Goal: Task Accomplishment & Management: Use online tool/utility

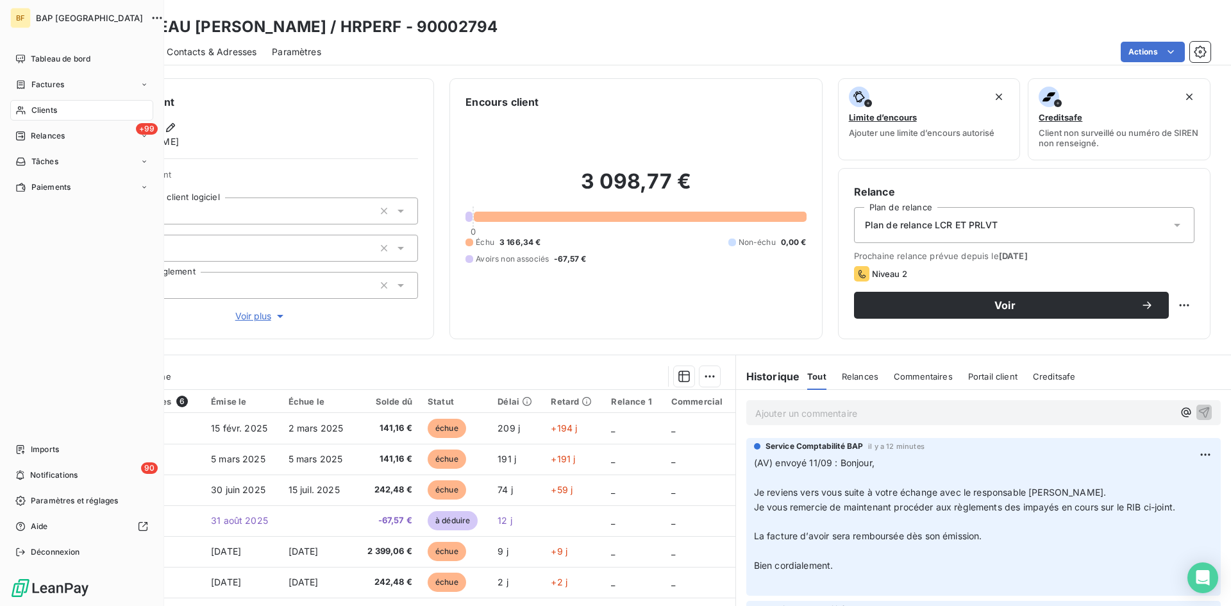
click at [45, 108] on span "Clients" at bounding box center [44, 110] width 26 height 12
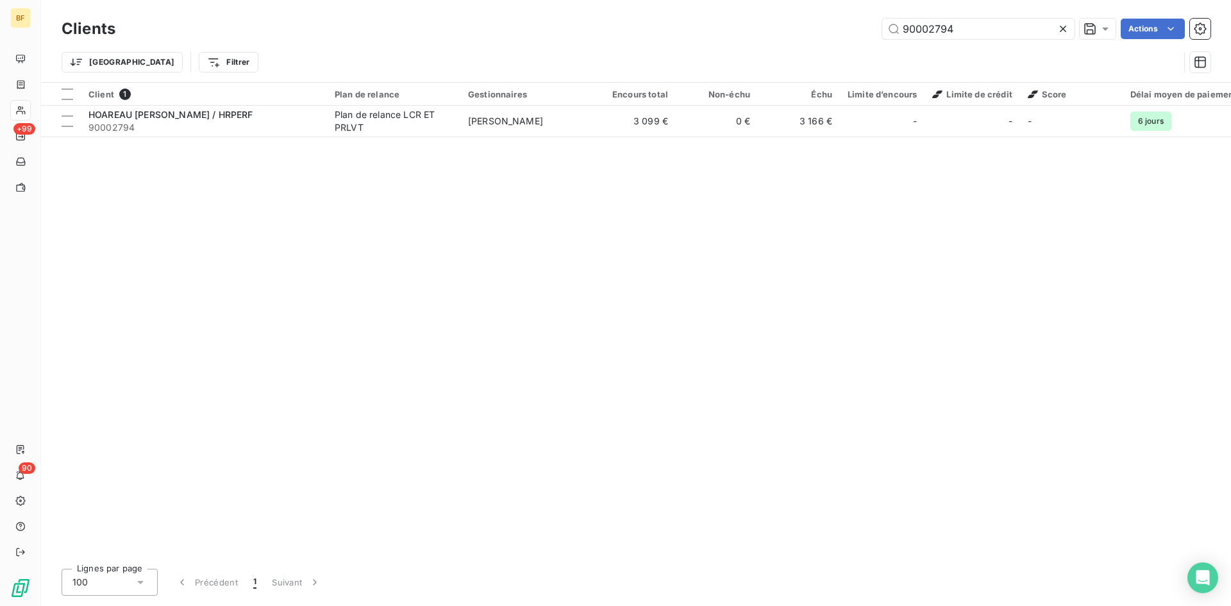
drag, startPoint x: 967, startPoint y: 30, endPoint x: 563, endPoint y: 30, distance: 403.2
click at [563, 30] on div "90002794 Actions" at bounding box center [671, 29] width 1080 height 21
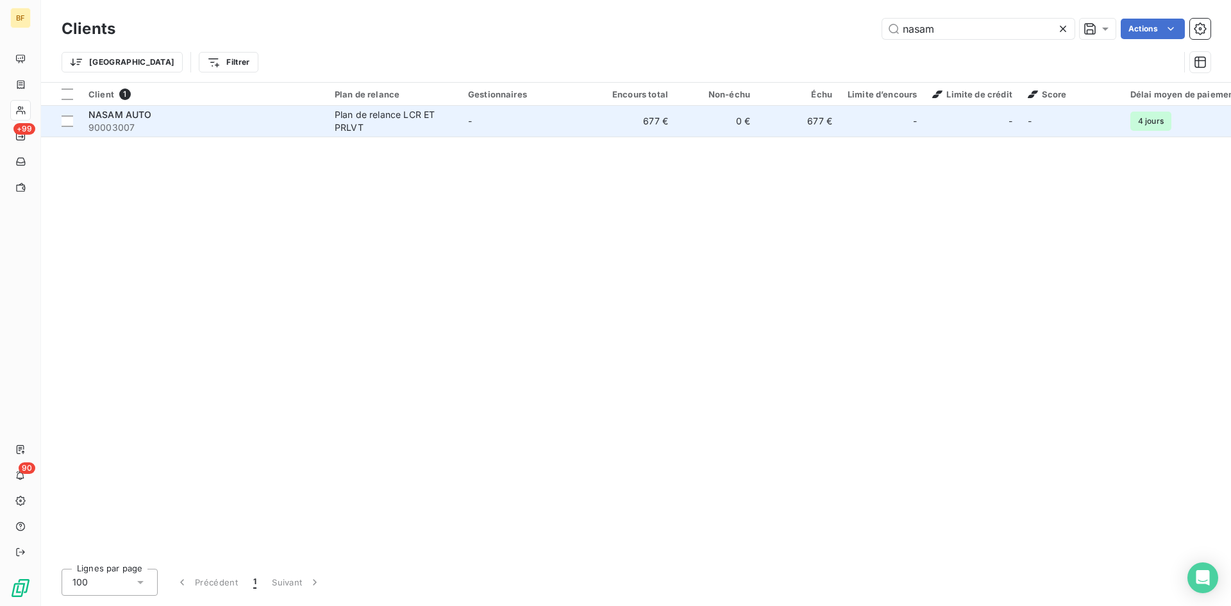
type input "nasam"
click at [165, 118] on div "NASAM AUTO" at bounding box center [203, 114] width 231 height 13
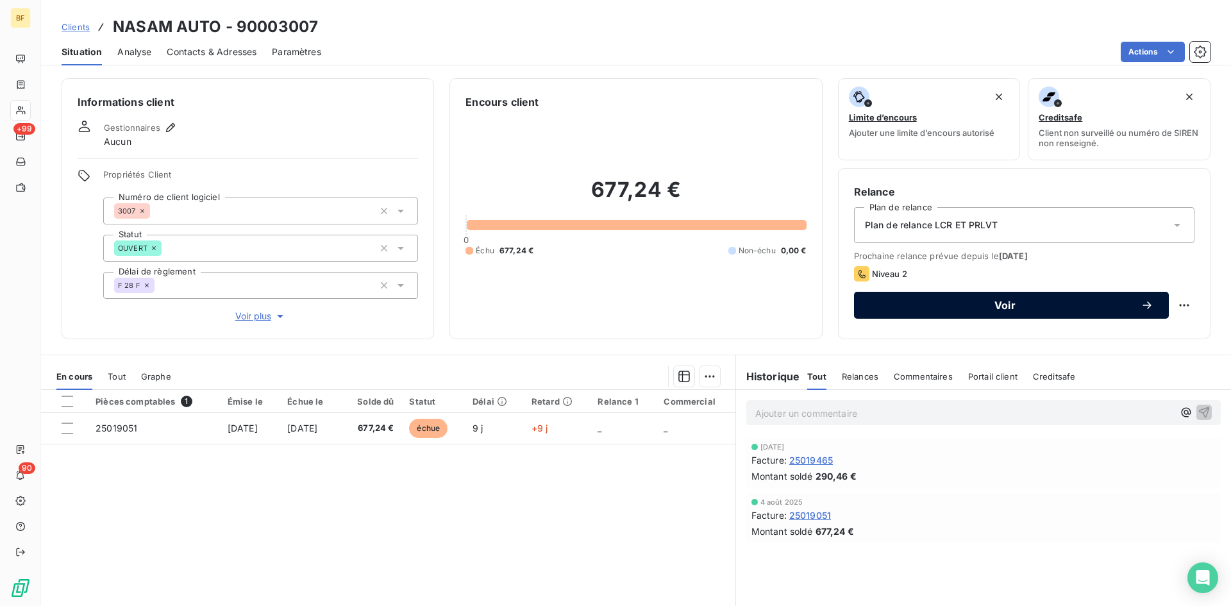
click at [972, 311] on div "Voir" at bounding box center [1011, 305] width 284 height 13
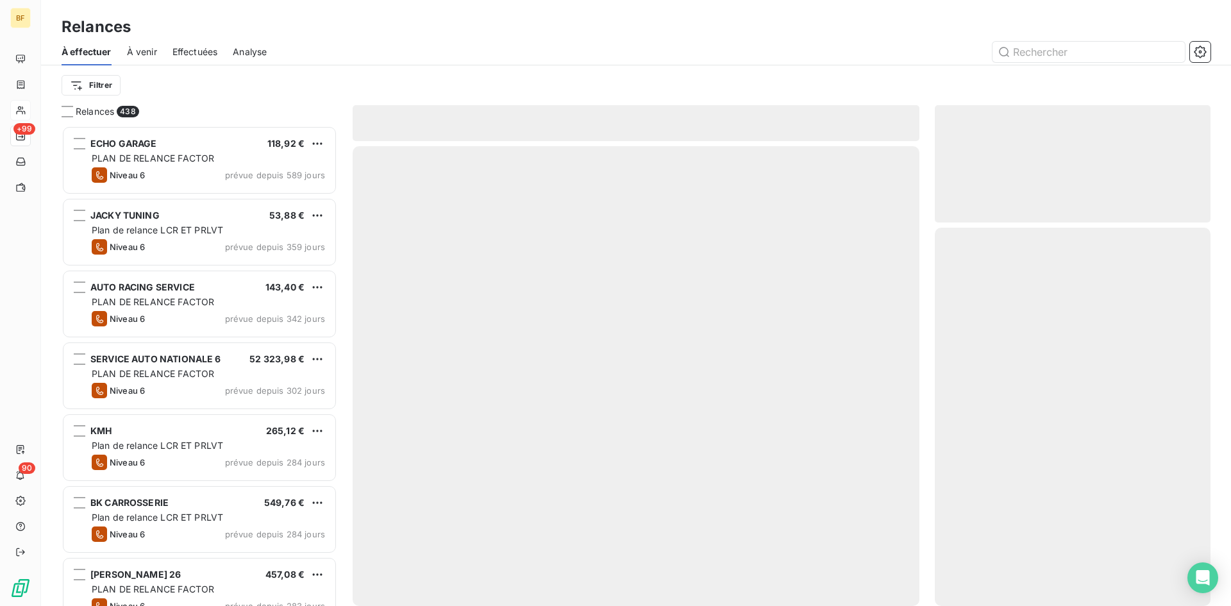
scroll to position [471, 266]
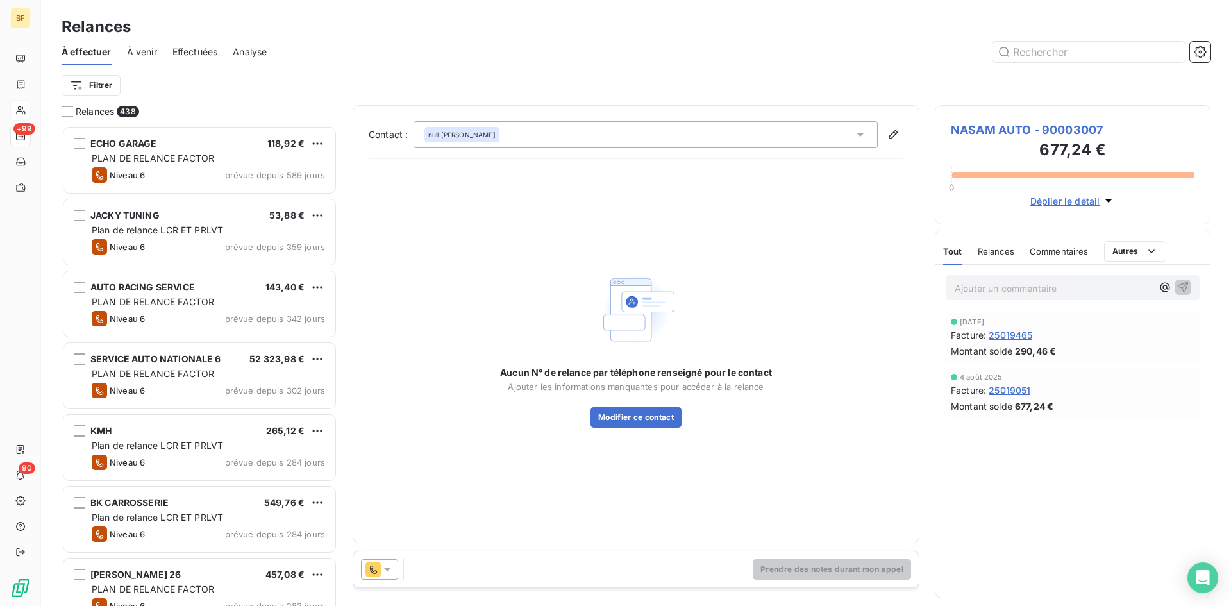
click at [386, 572] on icon at bounding box center [387, 569] width 13 height 13
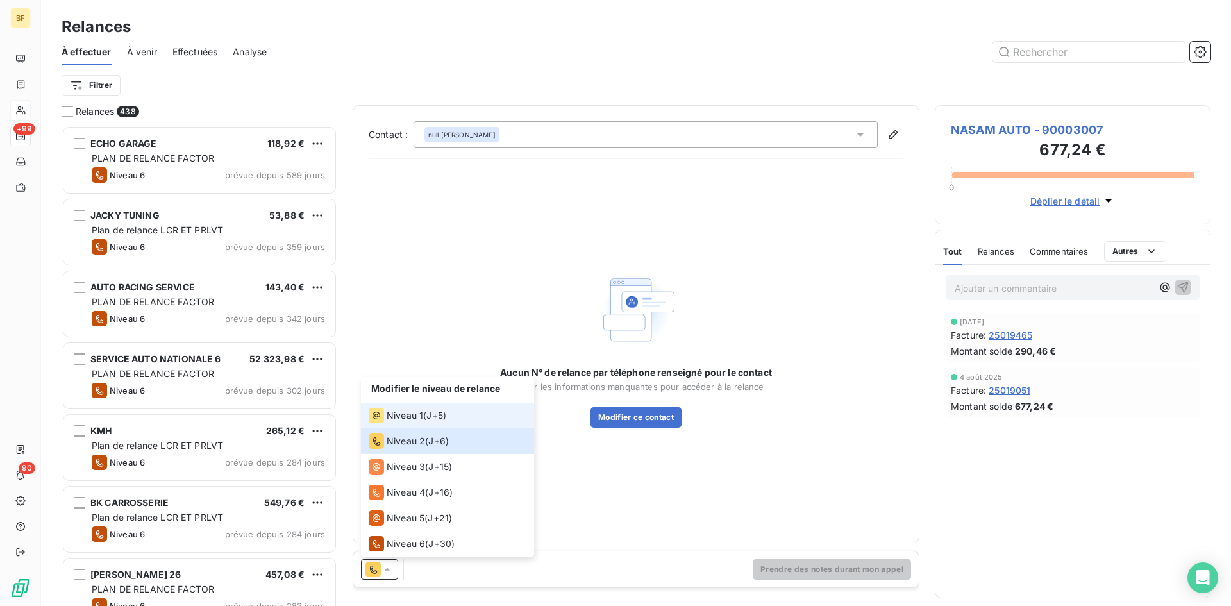
click at [405, 413] on span "Niveau 1" at bounding box center [405, 415] width 37 height 13
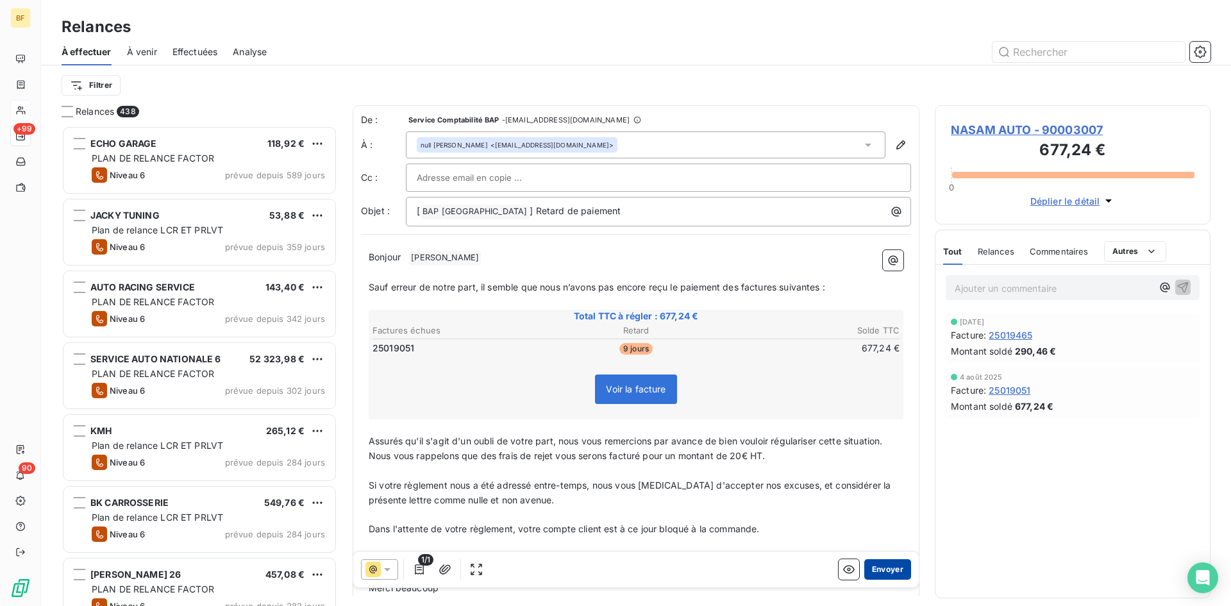
click at [872, 571] on button "Envoyer" at bounding box center [887, 569] width 47 height 21
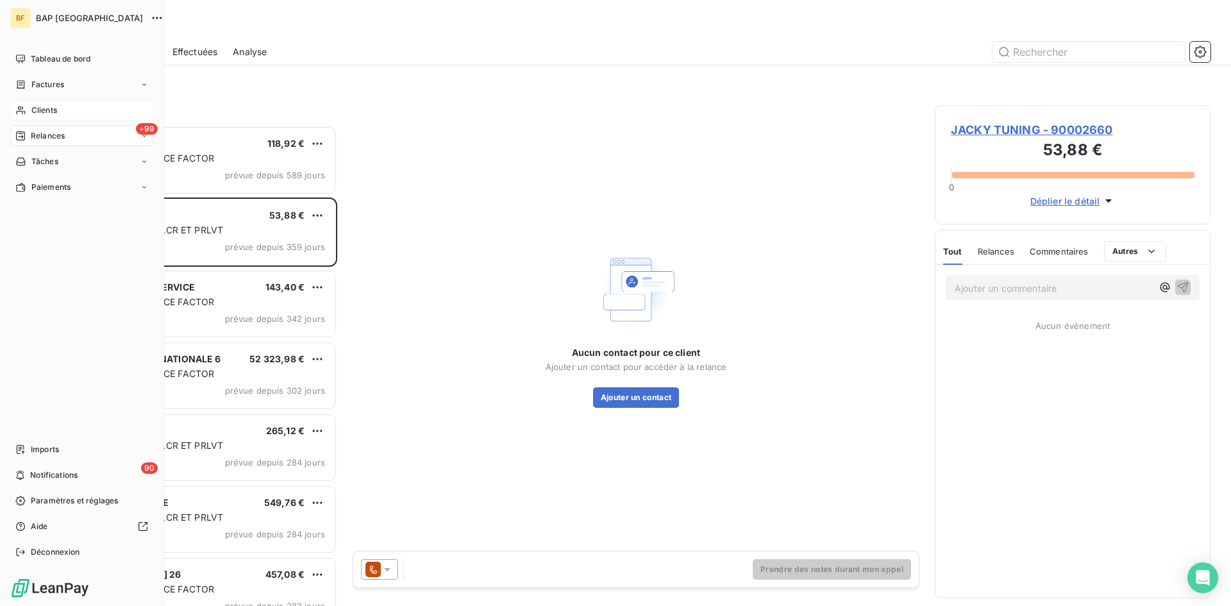
click at [51, 108] on span "Clients" at bounding box center [44, 110] width 26 height 12
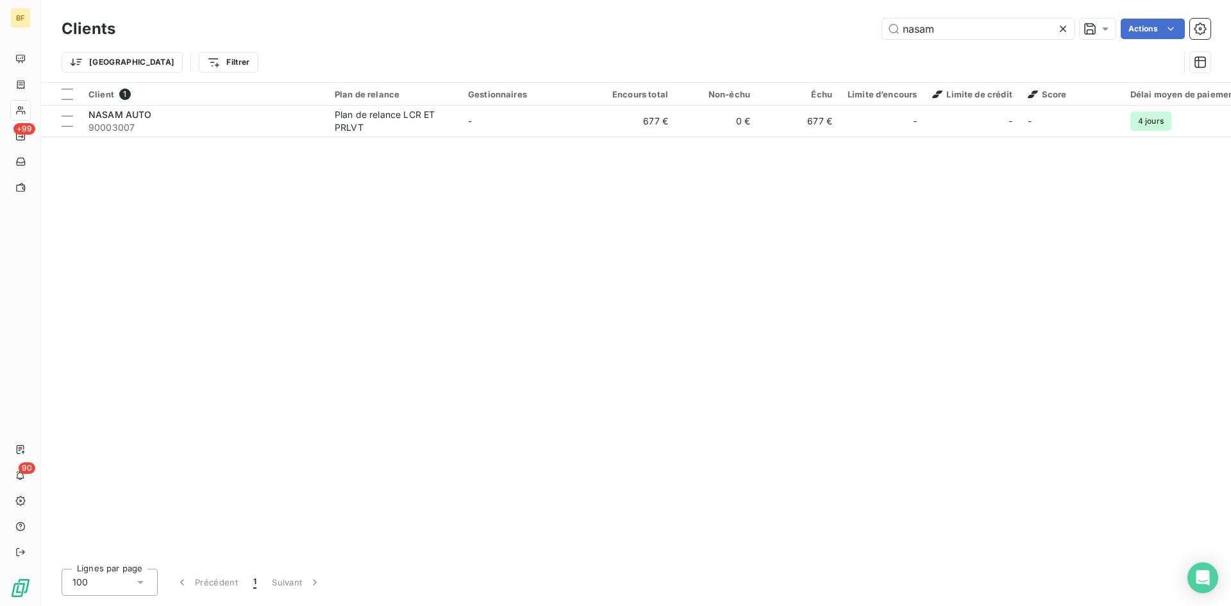
drag, startPoint x: 941, startPoint y: 36, endPoint x: 678, endPoint y: 8, distance: 264.3
click at [678, 8] on div "Clients nasam Actions Trier Filtrer" at bounding box center [636, 41] width 1190 height 82
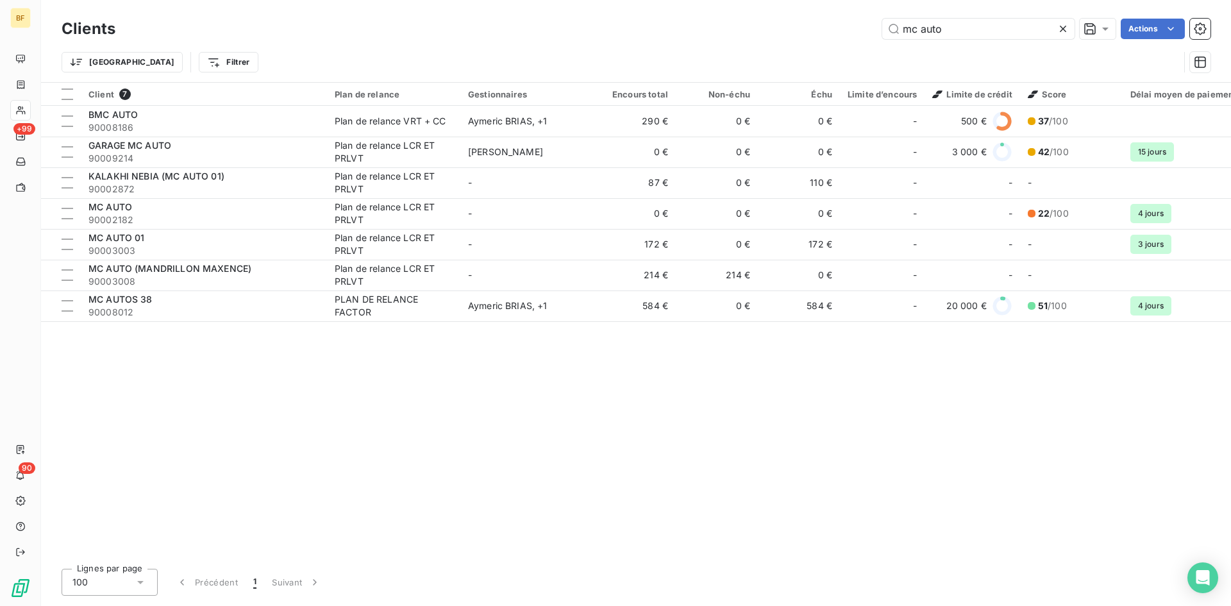
type input "mc auto"
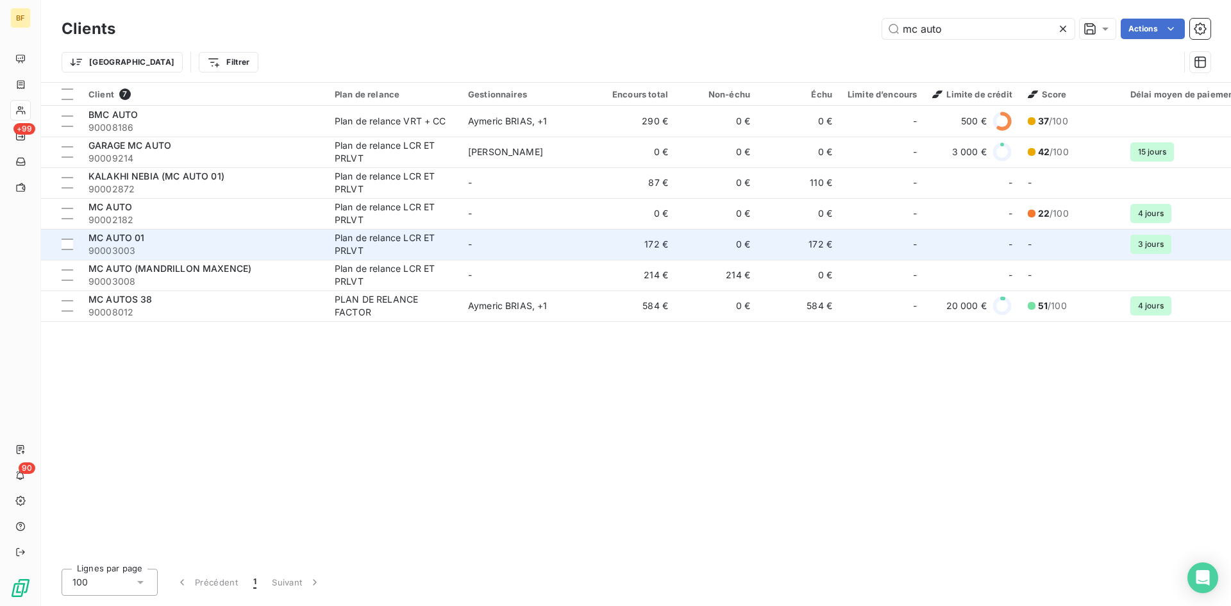
click at [137, 243] on div "MC AUTO 01" at bounding box center [203, 237] width 231 height 13
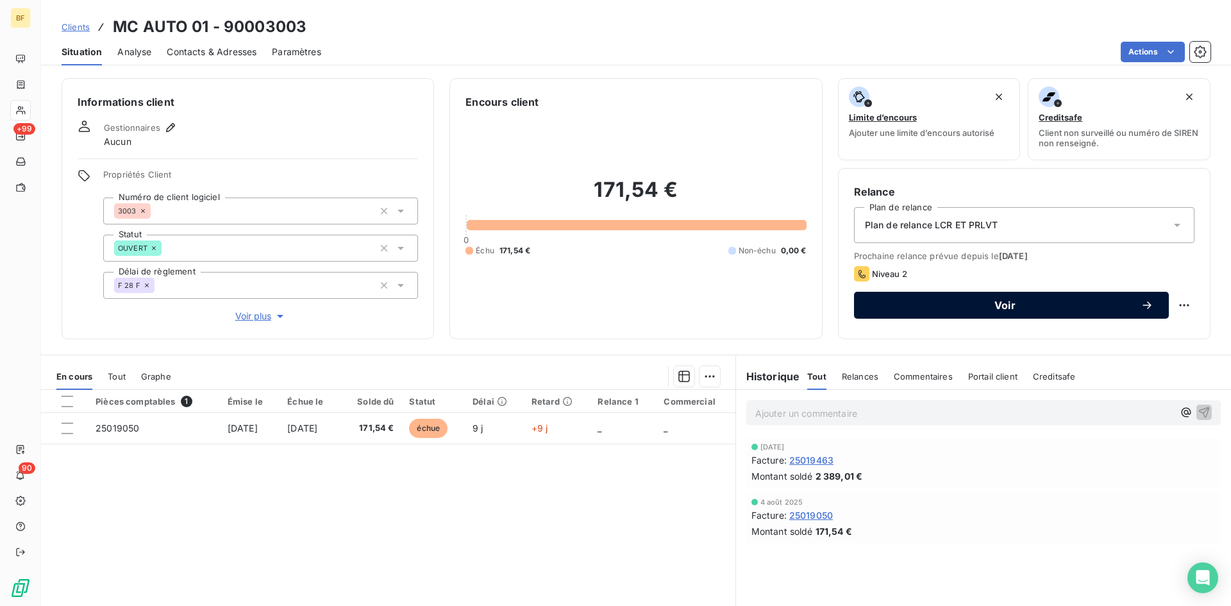
drag, startPoint x: 1074, startPoint y: 302, endPoint x: 1064, endPoint y: 302, distance: 10.3
click at [1074, 302] on span "Voir" at bounding box center [1004, 305] width 271 height 10
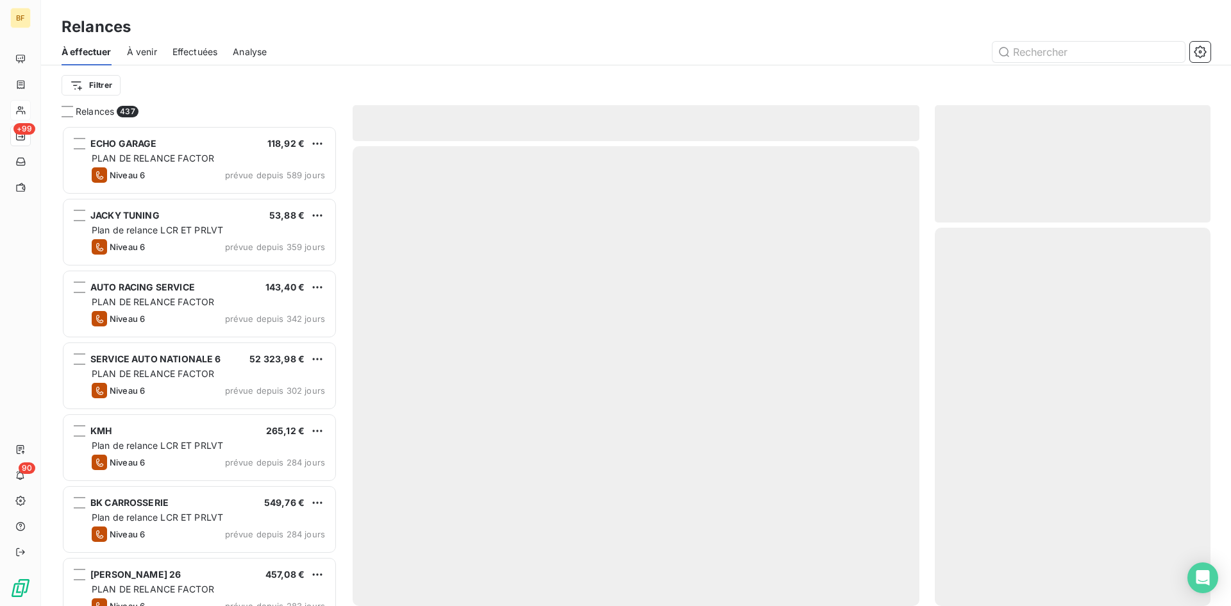
scroll to position [471, 266]
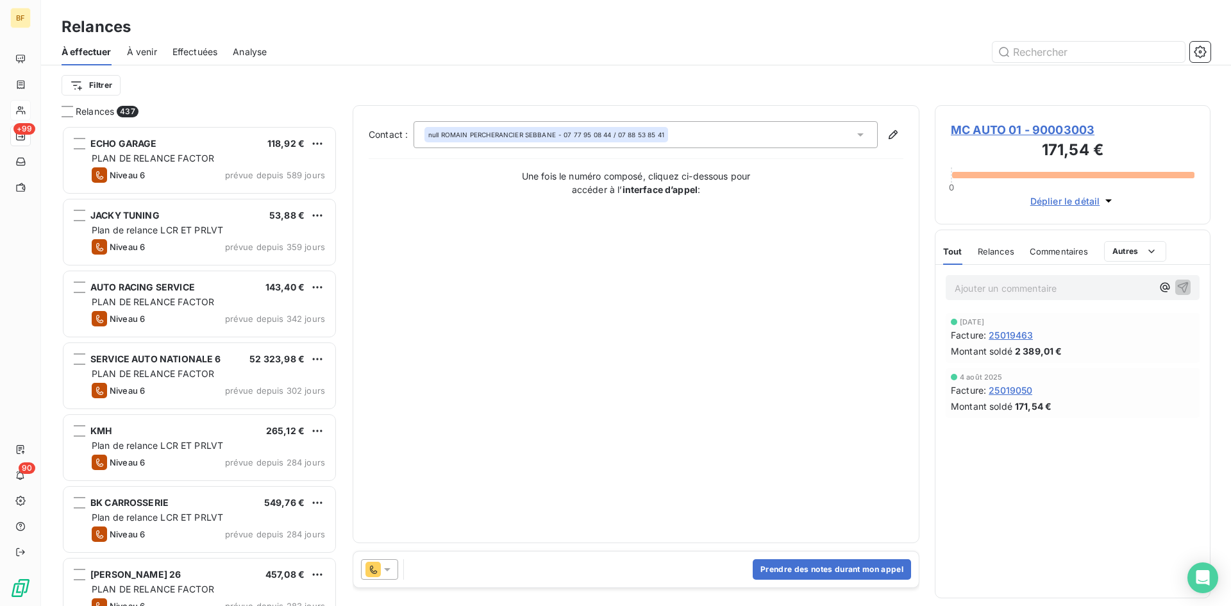
click at [392, 565] on icon at bounding box center [387, 569] width 13 height 13
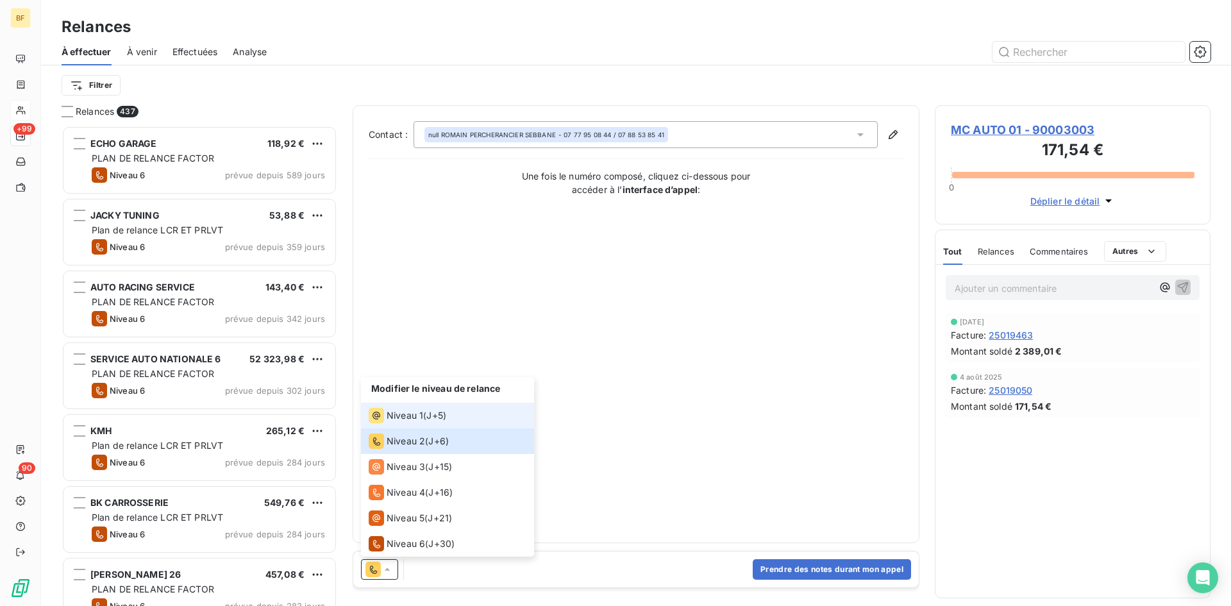
click at [415, 406] on li "Niveau 1 ( J+5 )" at bounding box center [447, 416] width 173 height 26
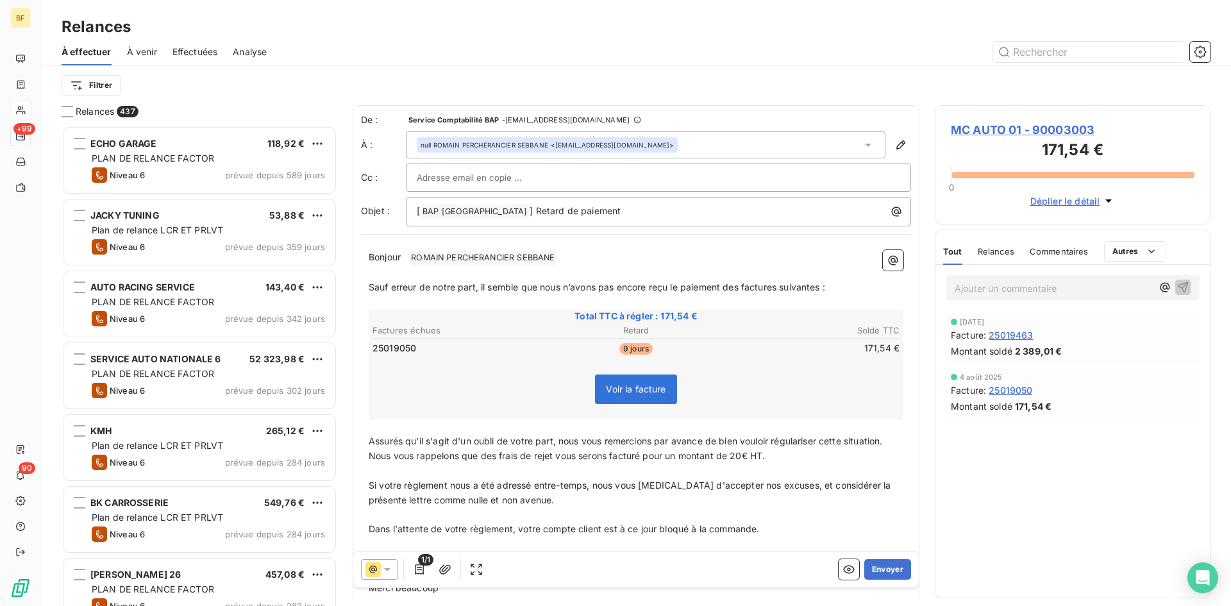
click at [524, 186] on input "text" at bounding box center [486, 177] width 138 height 19
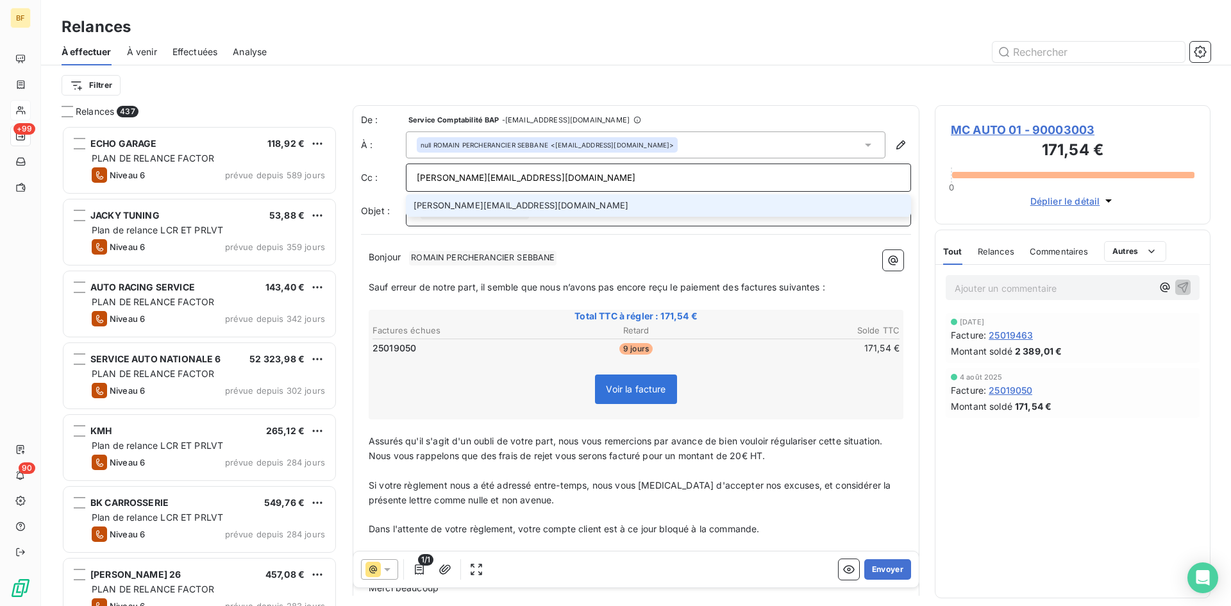
type input "[PERSON_NAME][EMAIL_ADDRESS][DOMAIN_NAME]"
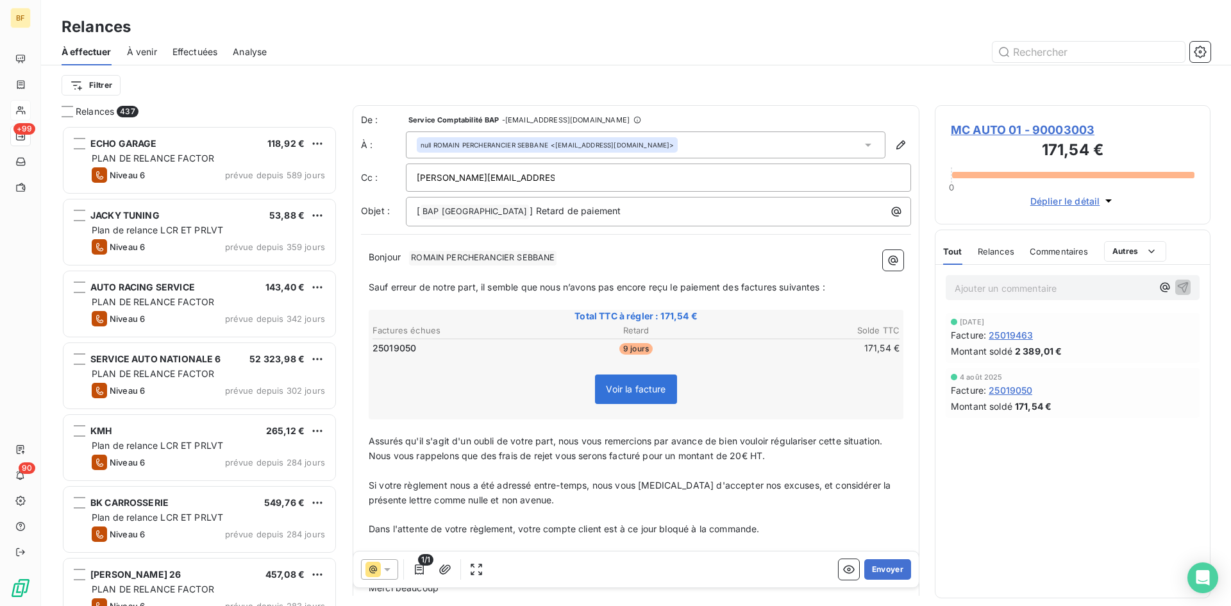
click at [539, 181] on div "[PERSON_NAME][EMAIL_ADDRESS][DOMAIN_NAME]" at bounding box center [658, 177] width 483 height 19
type input "[PERSON_NAME][EMAIL_ADDRESS][DOMAIN_NAME]"
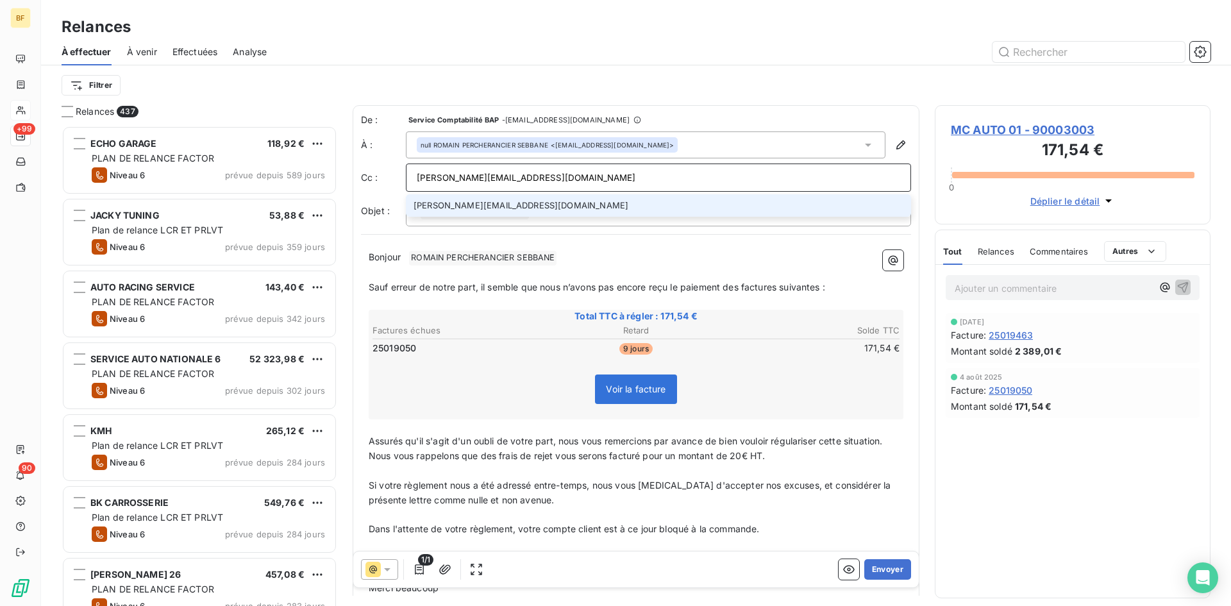
click at [521, 204] on li "[PERSON_NAME][EMAIL_ADDRESS][DOMAIN_NAME]" at bounding box center [658, 205] width 505 height 22
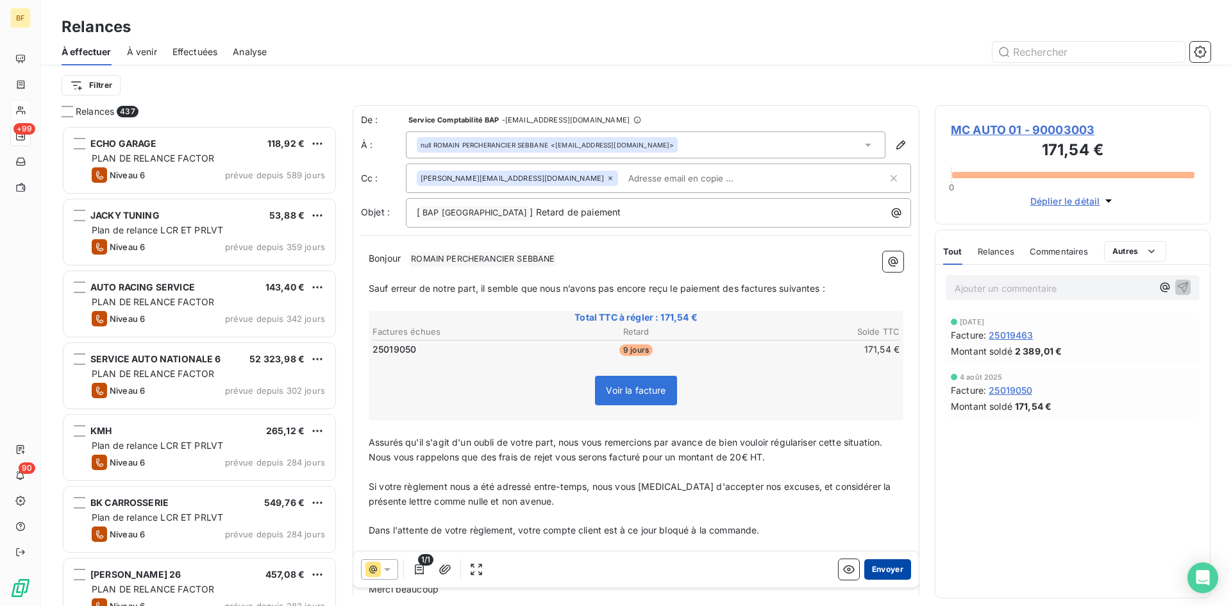
click at [869, 567] on button "Envoyer" at bounding box center [887, 569] width 47 height 21
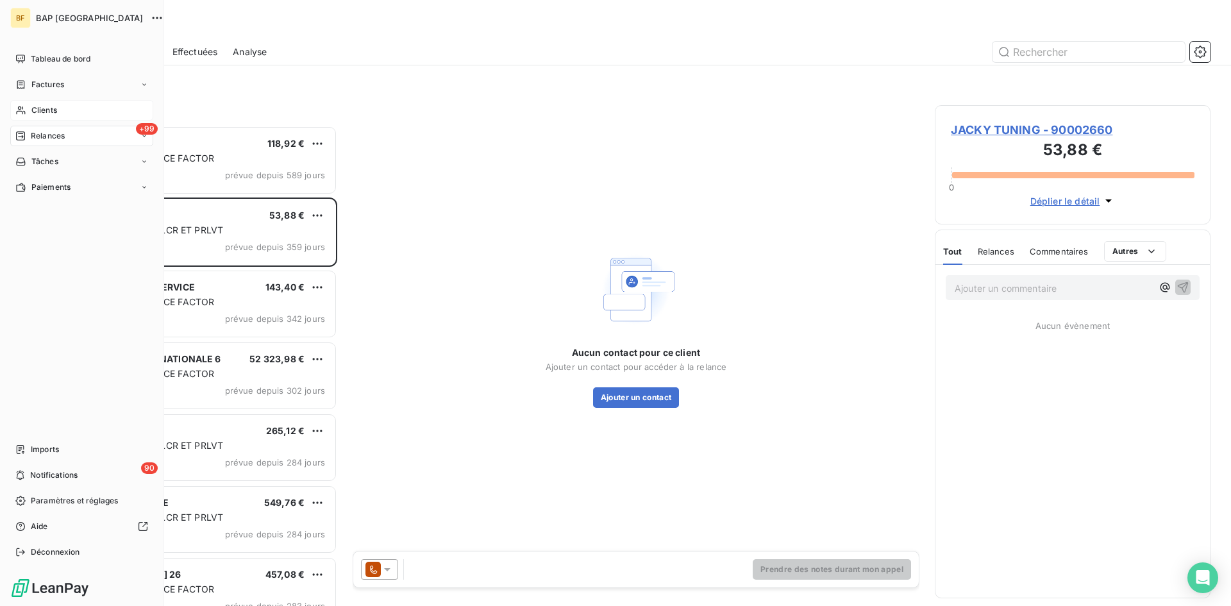
click at [48, 113] on span "Clients" at bounding box center [44, 110] width 26 height 12
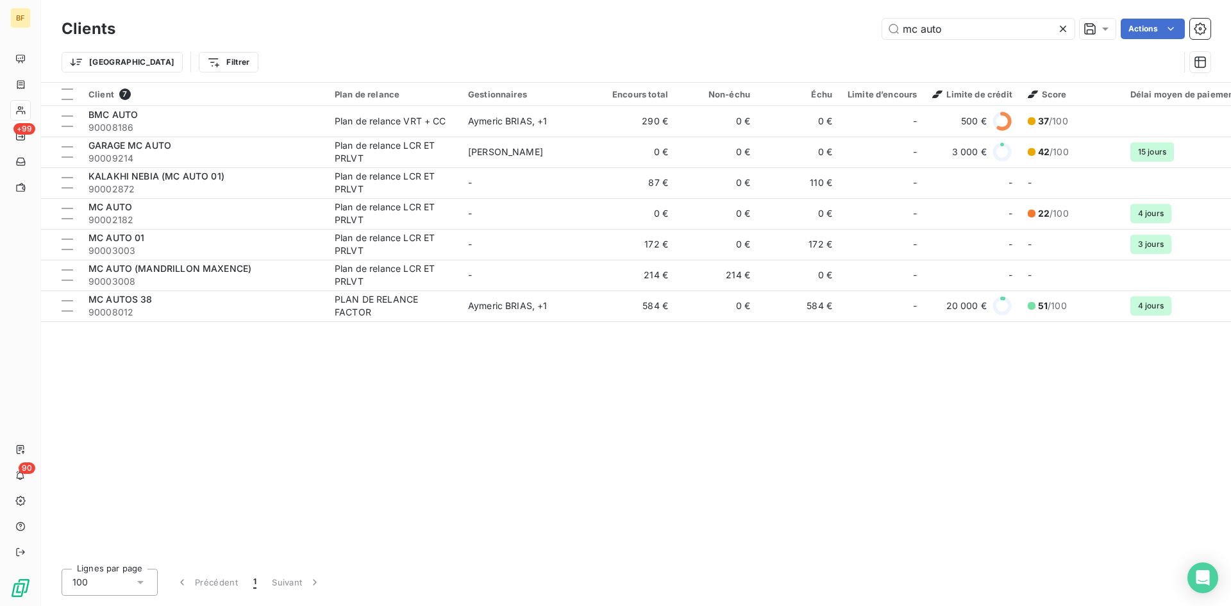
drag, startPoint x: 960, startPoint y: 20, endPoint x: 795, endPoint y: 22, distance: 165.4
click at [795, 22] on div "mc auto Actions" at bounding box center [671, 29] width 1080 height 21
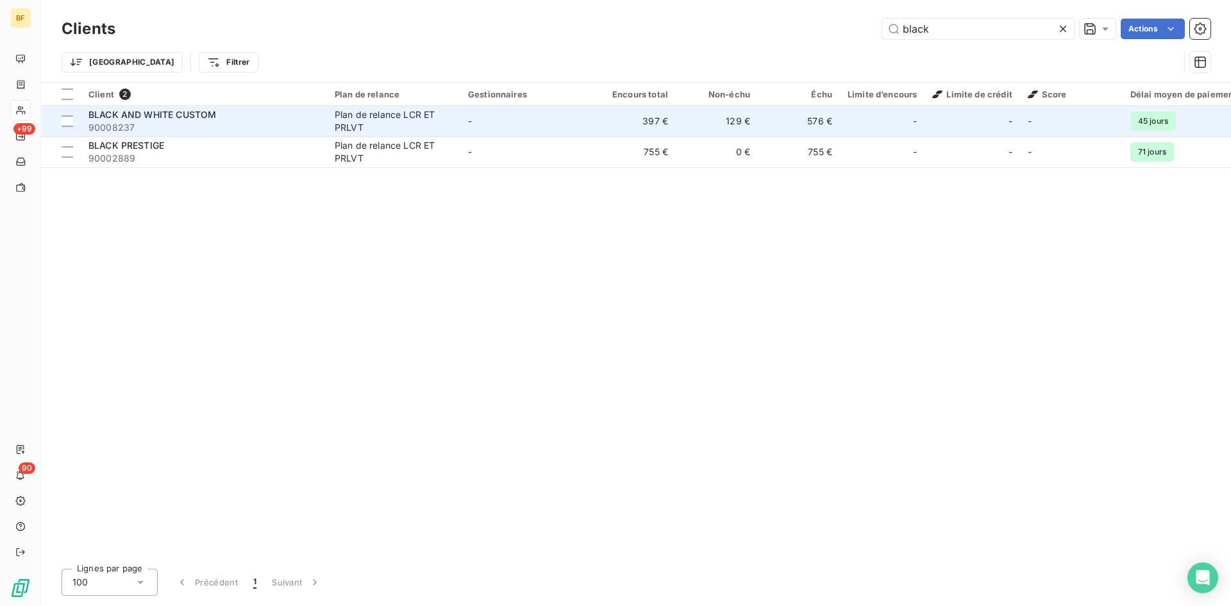
type input "black"
click at [197, 122] on span "90008237" at bounding box center [203, 127] width 231 height 13
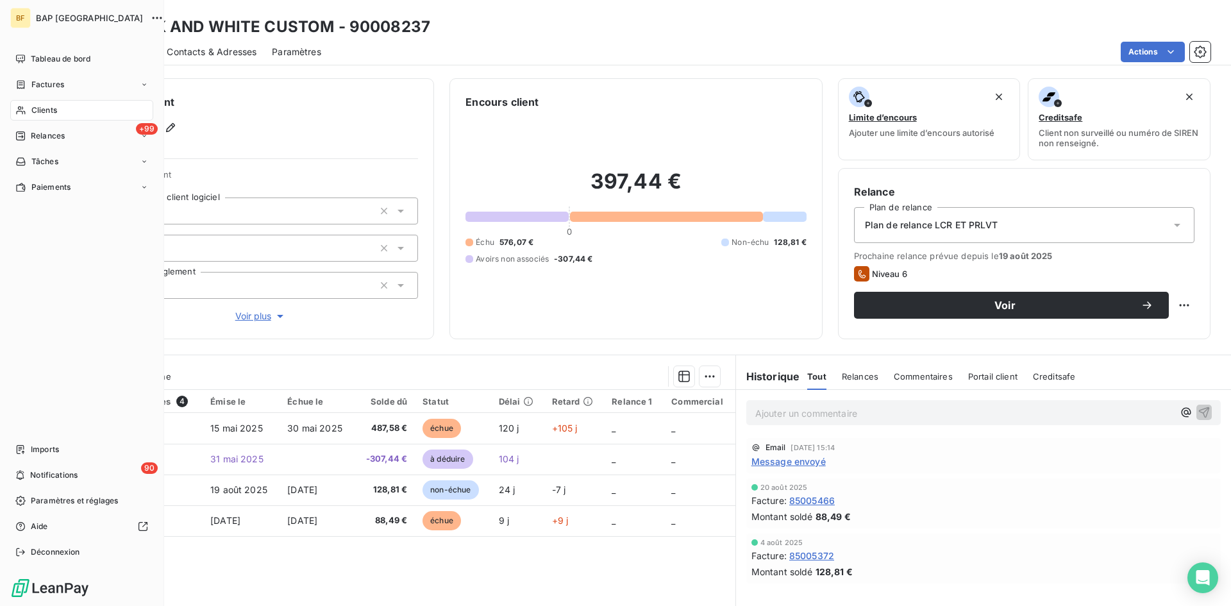
click at [47, 108] on span "Clients" at bounding box center [44, 110] width 26 height 12
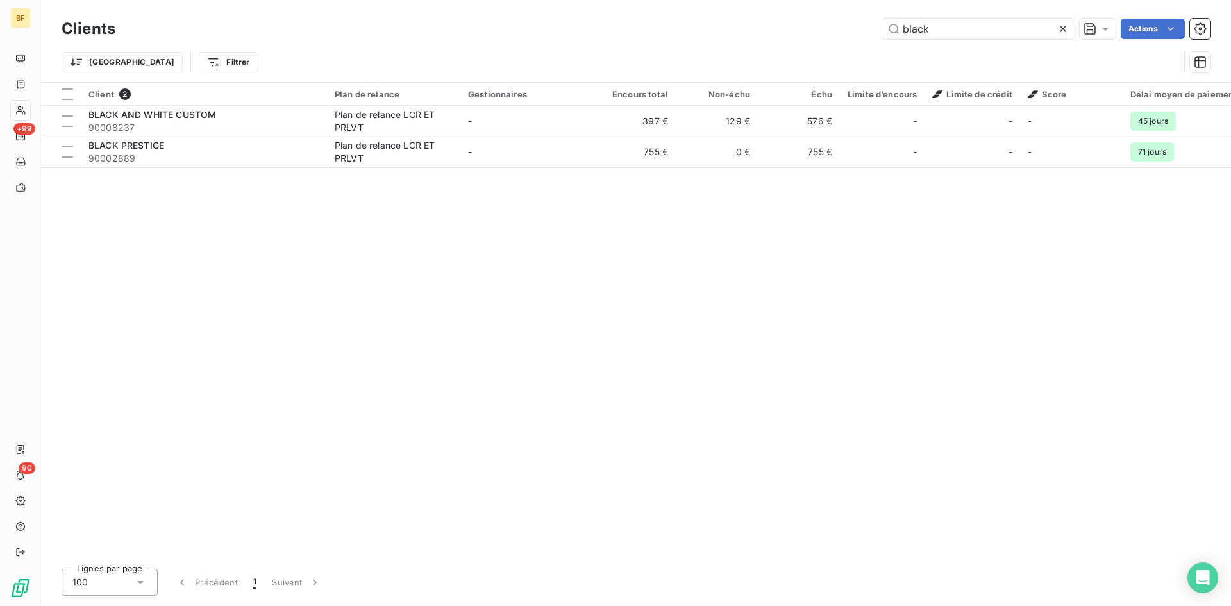
drag, startPoint x: 837, startPoint y: 27, endPoint x: 503, endPoint y: 15, distance: 334.2
click at [508, 13] on div "Clients black Actions Trier Filtrer" at bounding box center [636, 41] width 1190 height 82
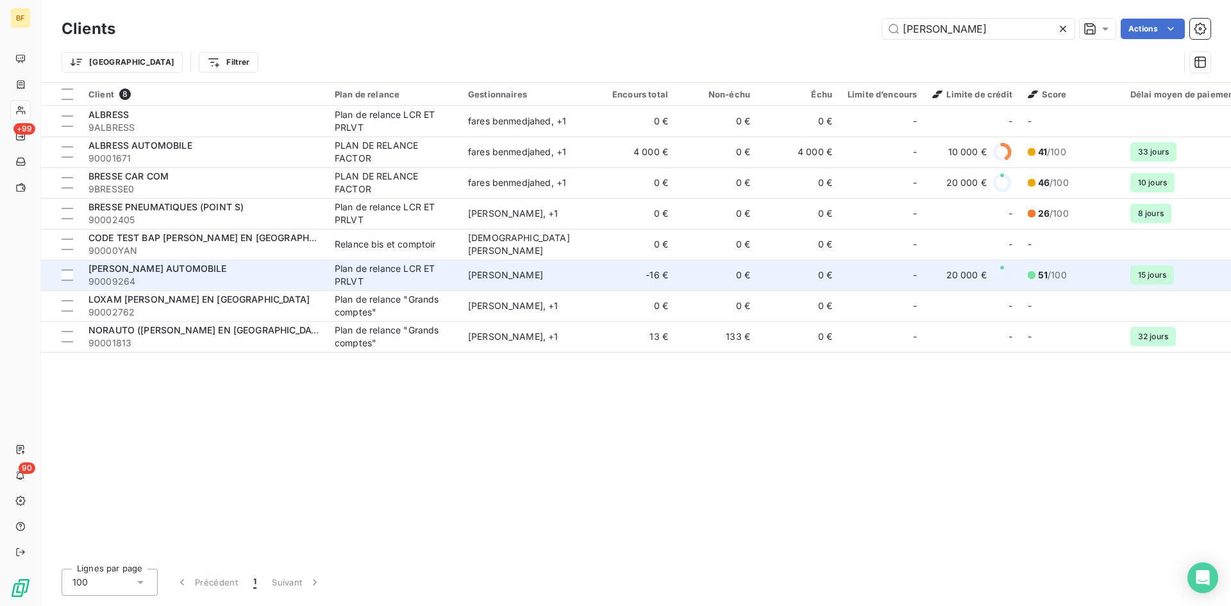
type input "[PERSON_NAME]"
click at [265, 277] on span "90009264" at bounding box center [203, 281] width 231 height 13
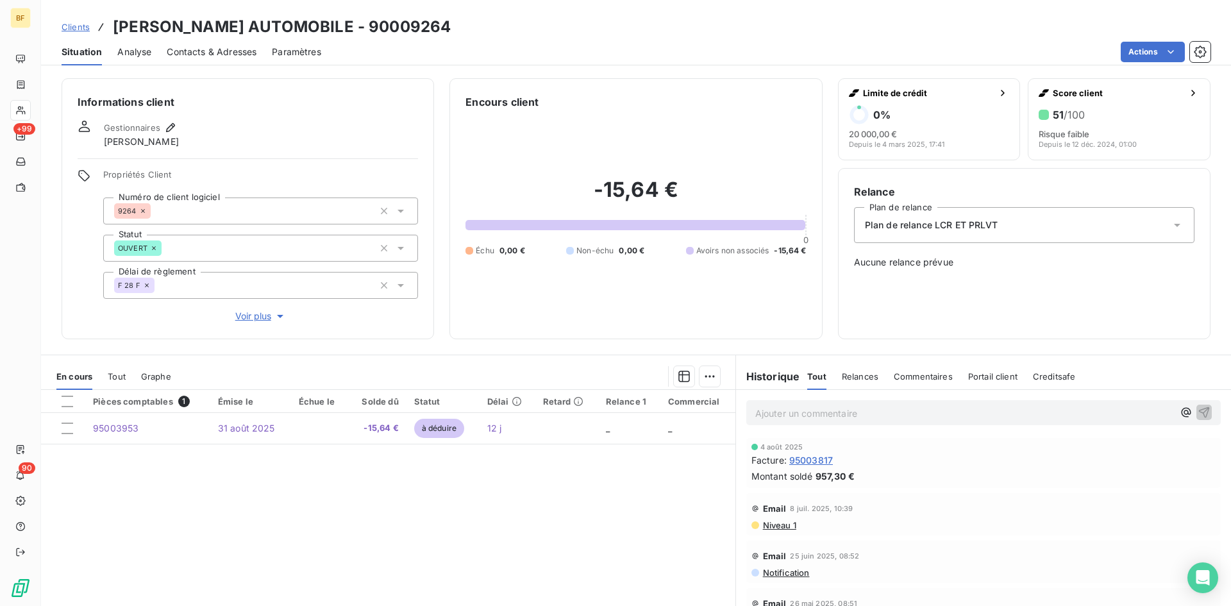
click at [114, 369] on div "Tout" at bounding box center [117, 376] width 18 height 27
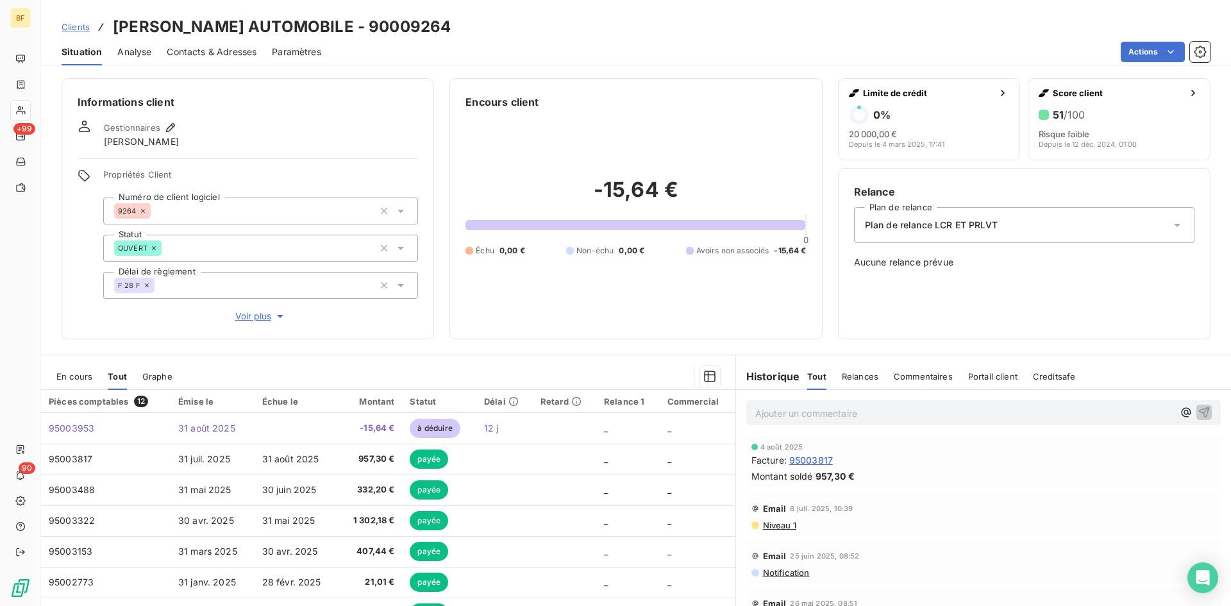
click at [76, 379] on span "En cours" at bounding box center [74, 376] width 36 height 10
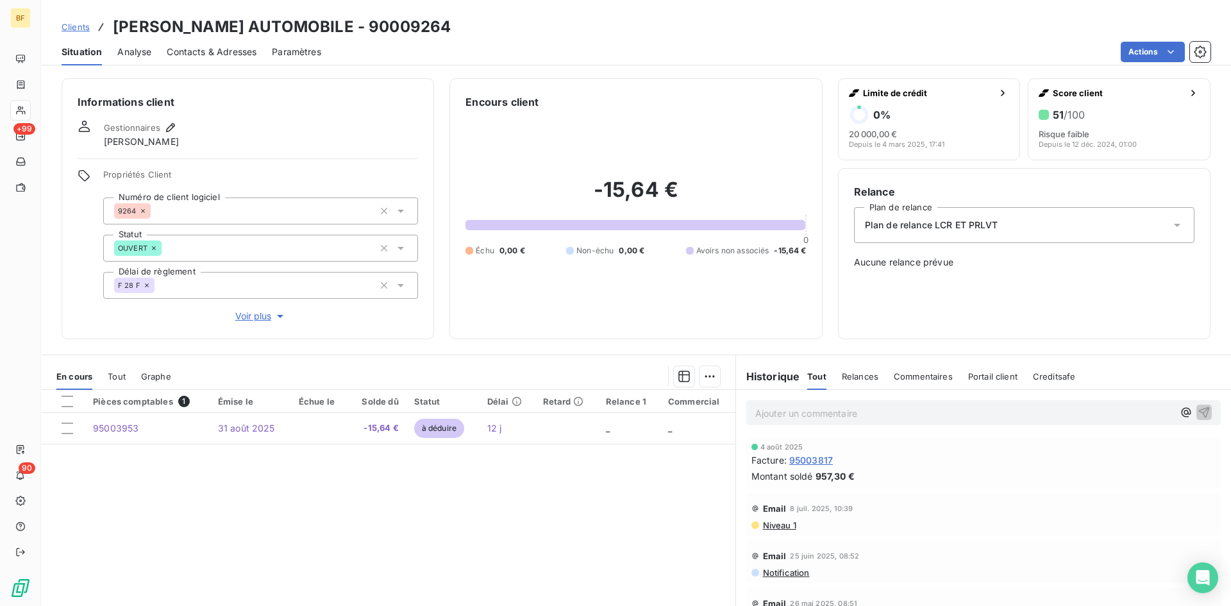
click at [106, 381] on div "En cours Tout Graphe" at bounding box center [388, 376] width 694 height 27
click at [110, 376] on span "Tout" at bounding box center [117, 376] width 18 height 10
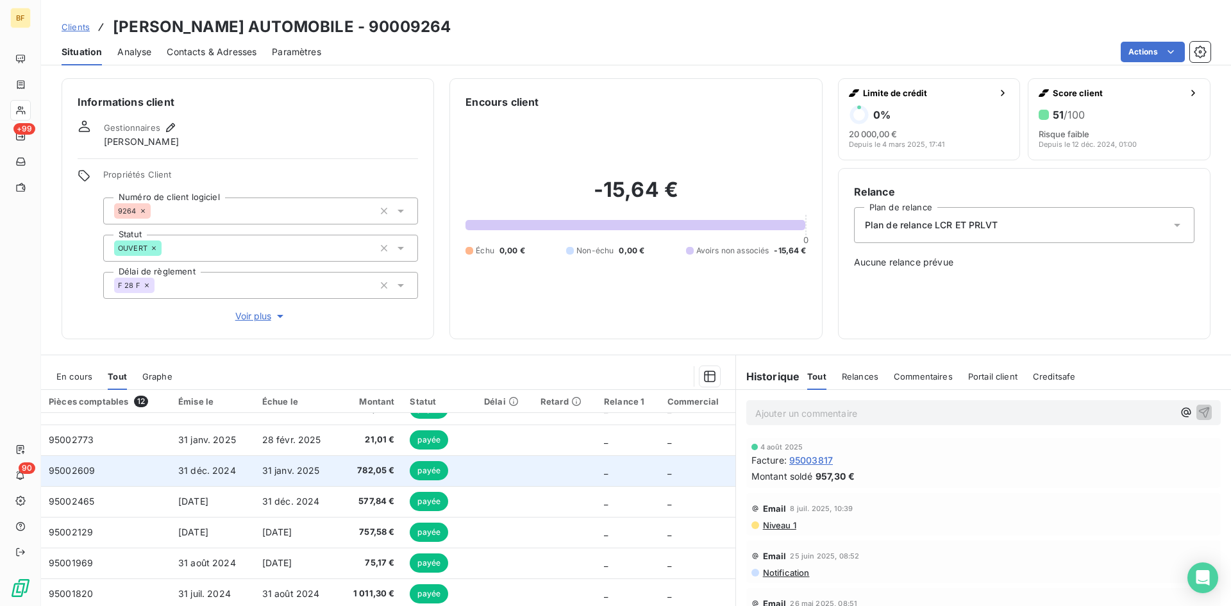
scroll to position [146, 0]
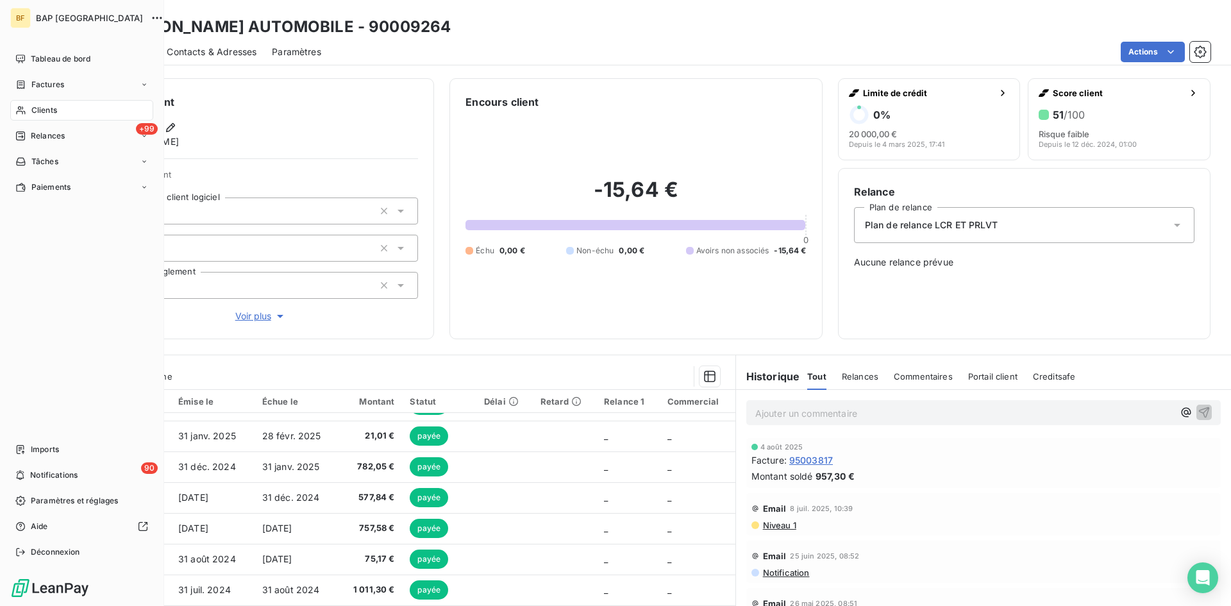
click at [42, 113] on span "Clients" at bounding box center [44, 110] width 26 height 12
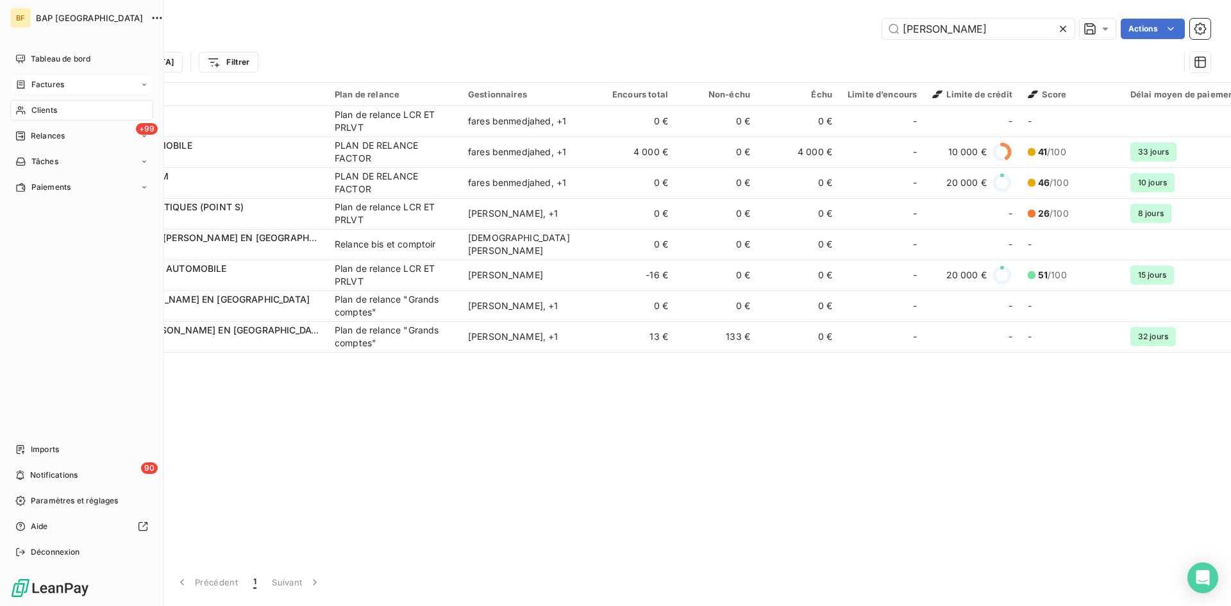
click at [53, 90] on span "Factures" at bounding box center [47, 85] width 33 height 12
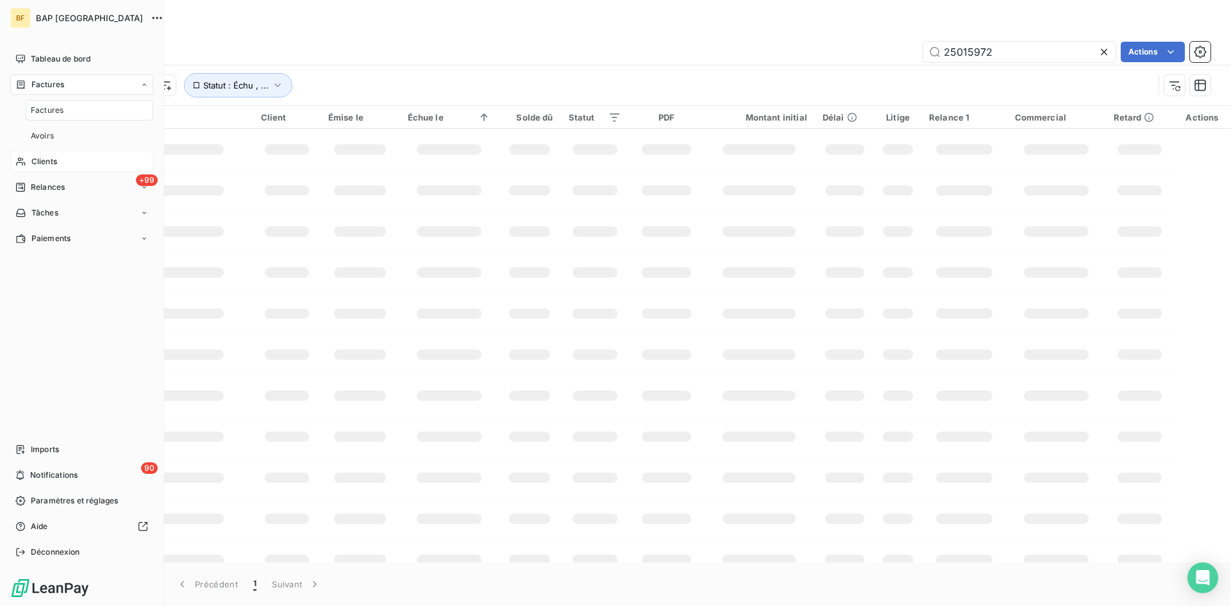
click at [51, 115] on span "Factures" at bounding box center [47, 110] width 33 height 12
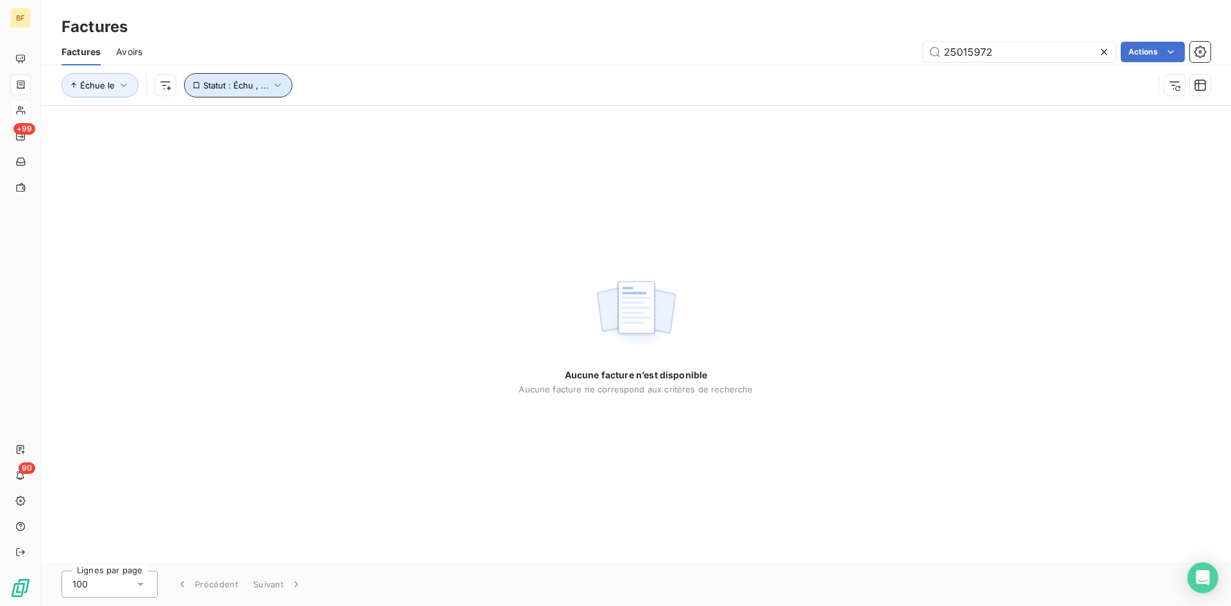
click at [255, 87] on span "Statut : Échu , ..." at bounding box center [235, 85] width 65 height 10
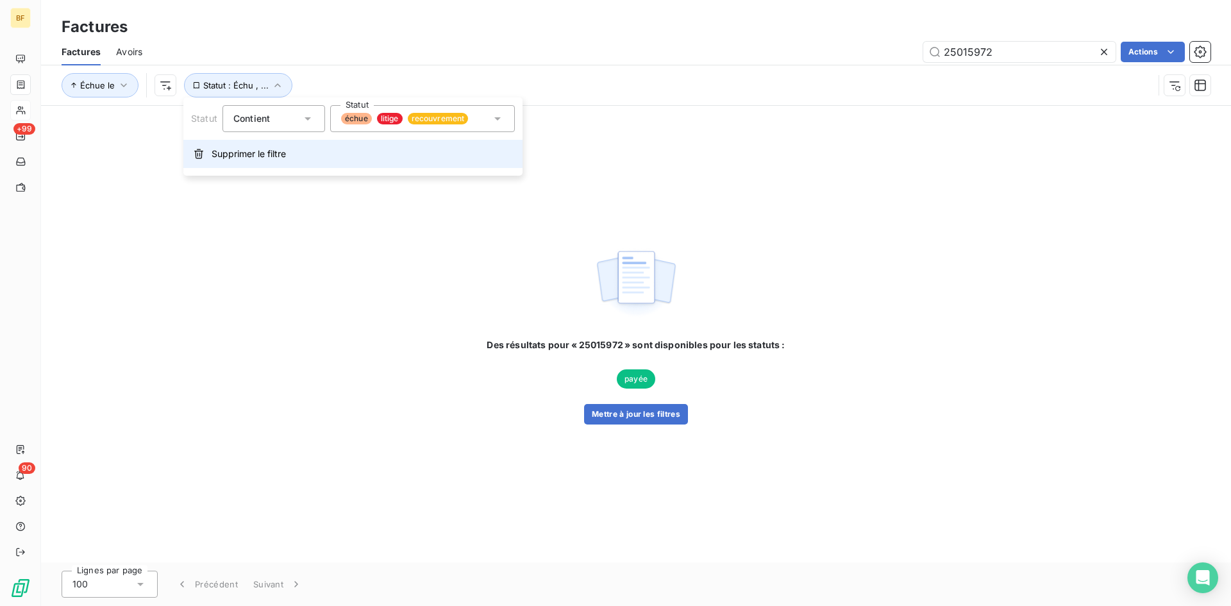
click at [226, 154] on span "Supprimer le filtre" at bounding box center [249, 153] width 74 height 13
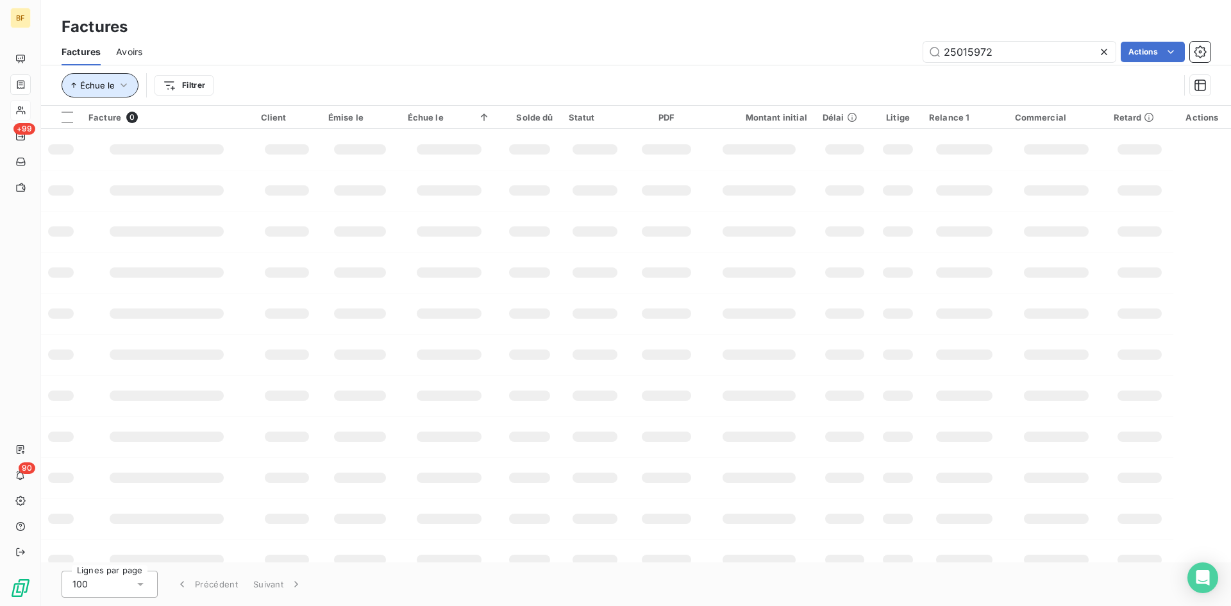
click at [113, 94] on button "Échue le" at bounding box center [100, 85] width 77 height 24
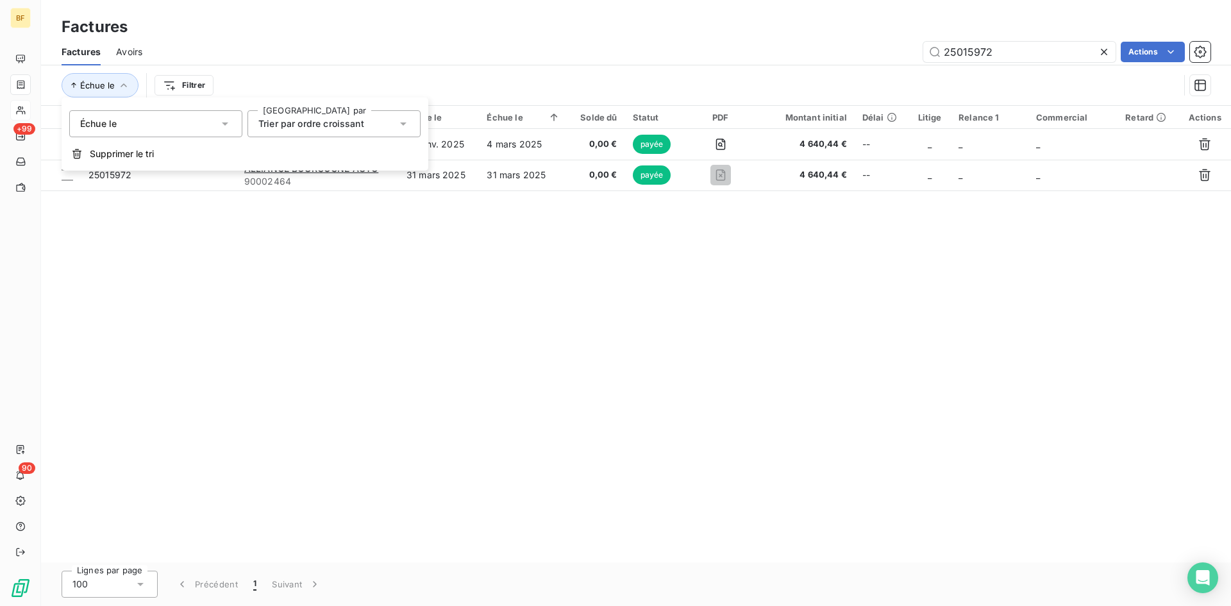
click at [369, 60] on div "25015972 Actions" at bounding box center [684, 52] width 1053 height 21
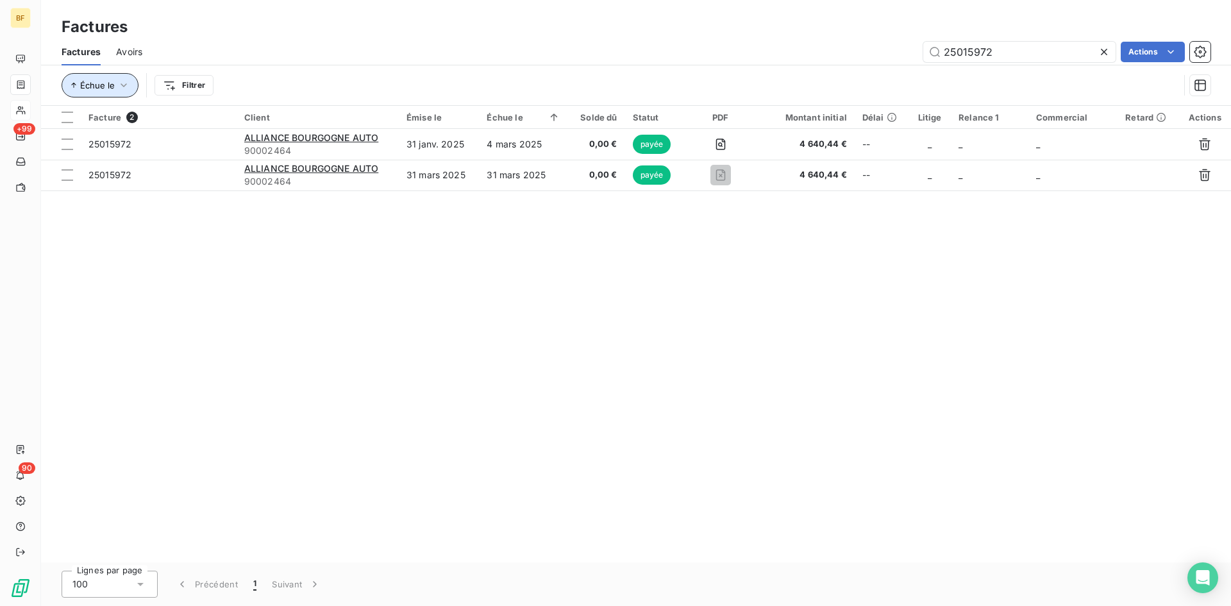
click at [124, 93] on button "Échue le" at bounding box center [100, 85] width 77 height 24
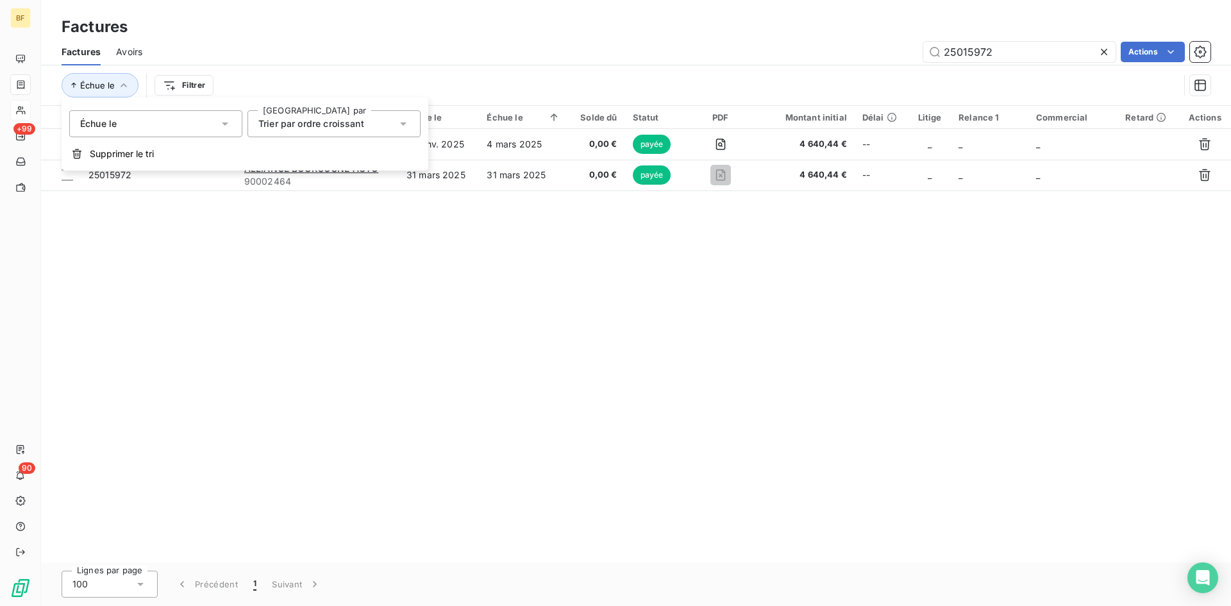
click at [216, 122] on div "Échue le" at bounding box center [155, 123] width 173 height 27
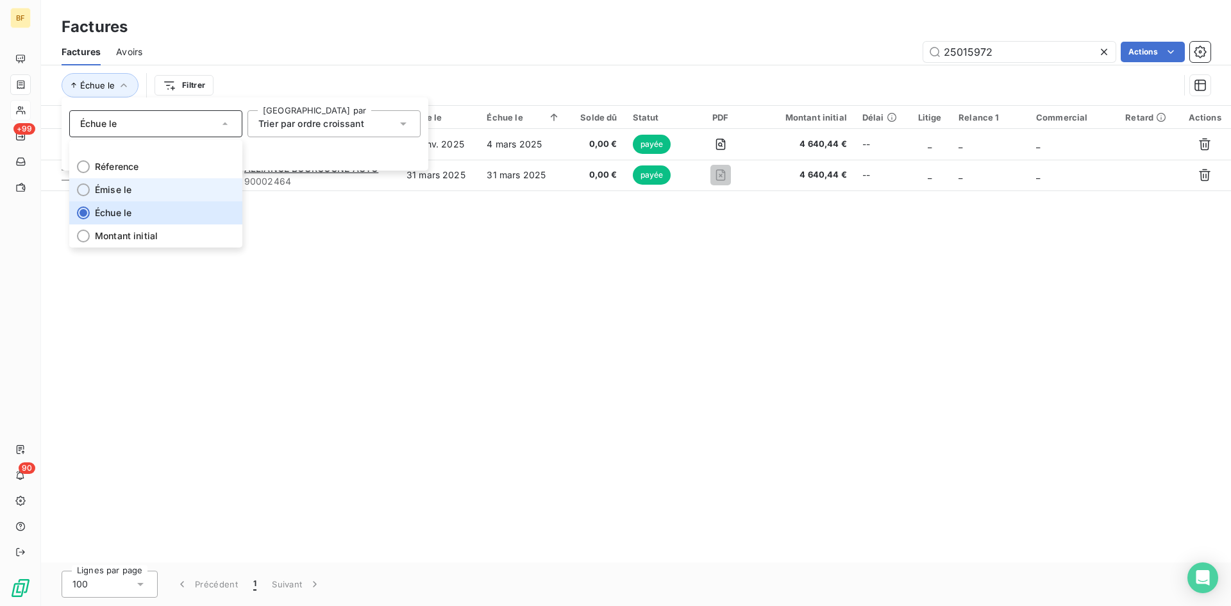
click at [129, 197] on li "Émise le" at bounding box center [155, 189] width 173 height 23
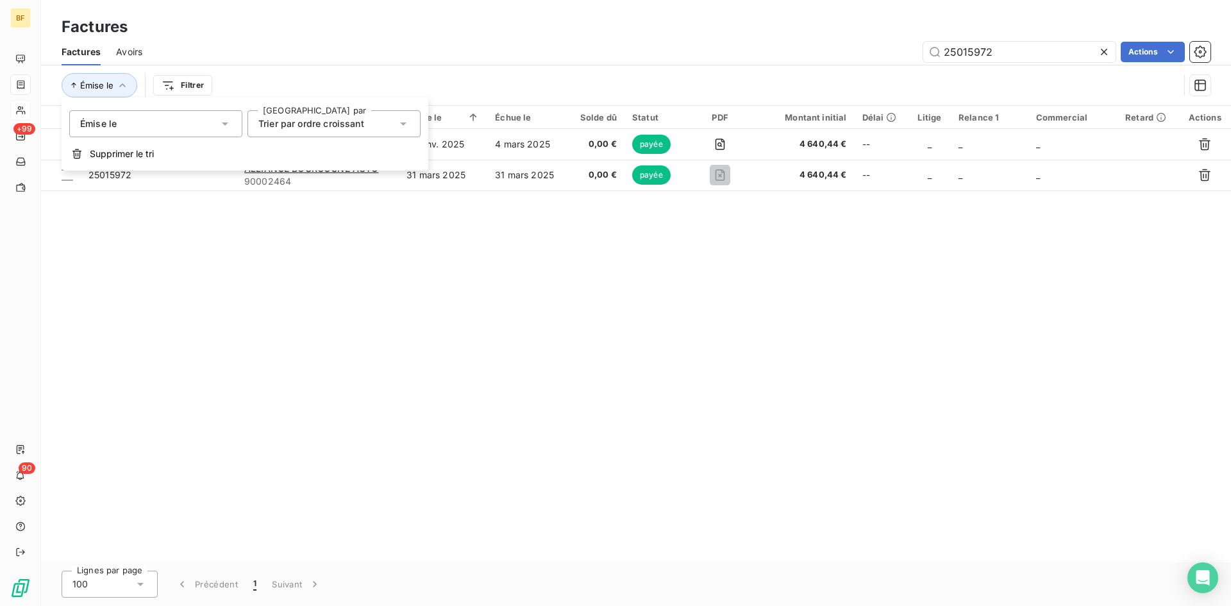
click at [394, 120] on div "Trier par ordre croissant" at bounding box center [327, 124] width 138 height 18
click at [350, 256] on div "Facture 2 Client Émise le Échue le Solde dû Statut PDF Montant initial Délai Li…" at bounding box center [636, 334] width 1190 height 456
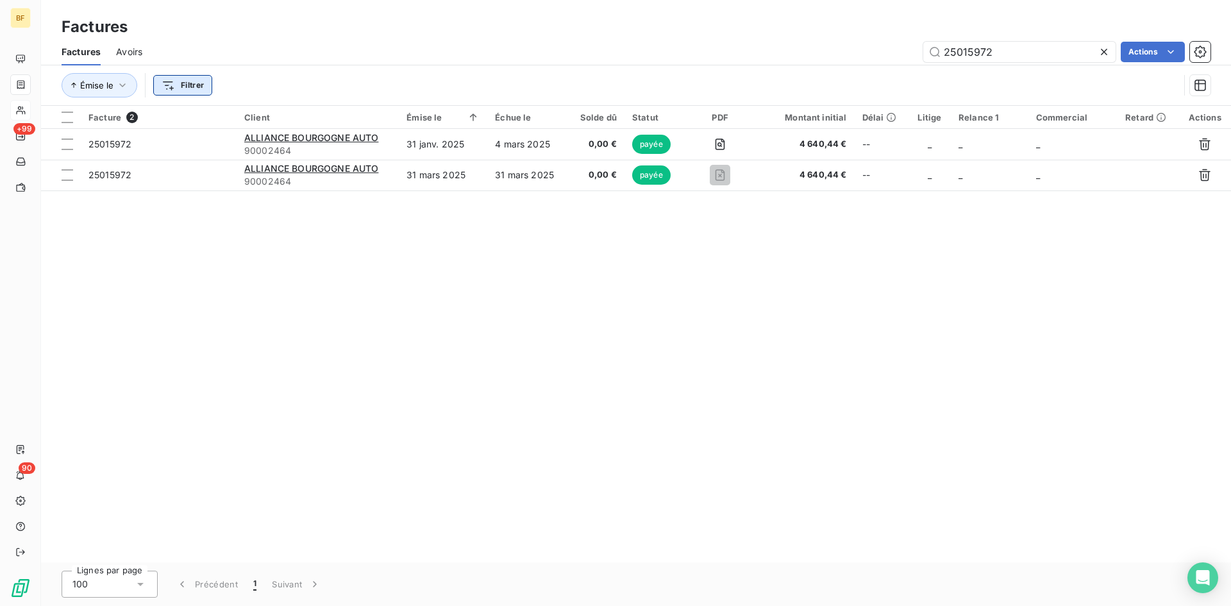
click at [194, 83] on html "BF +99 90 Factures Factures Avoirs 25015972 Actions Émise le Filtrer Facture 2 …" at bounding box center [615, 303] width 1231 height 606
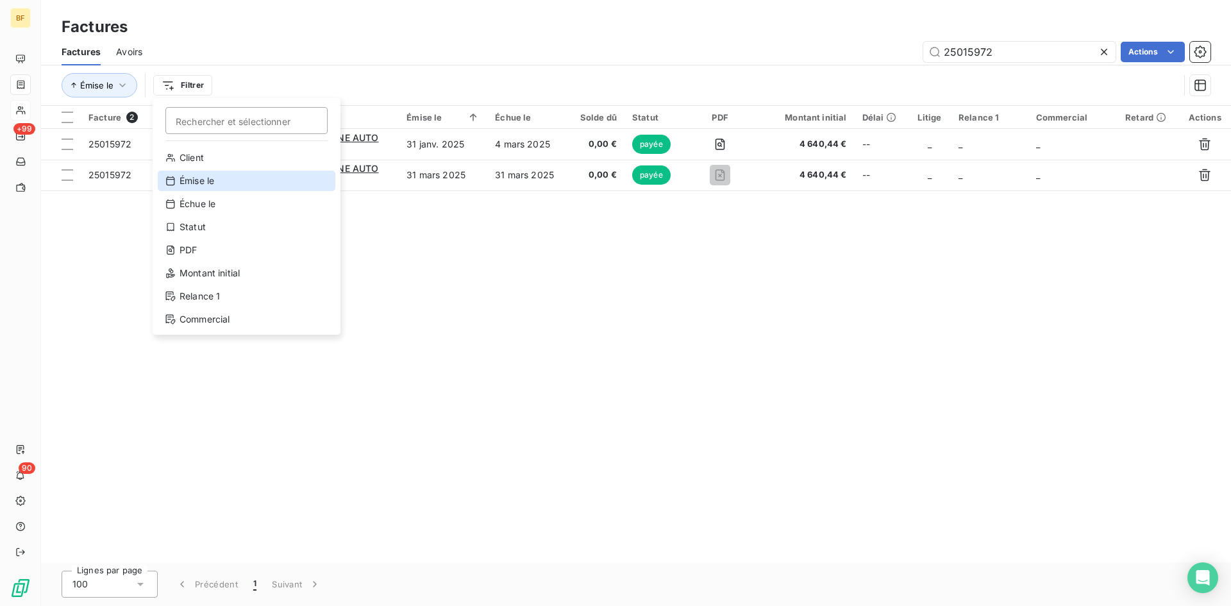
click at [210, 187] on div "Émise le" at bounding box center [247, 181] width 178 height 21
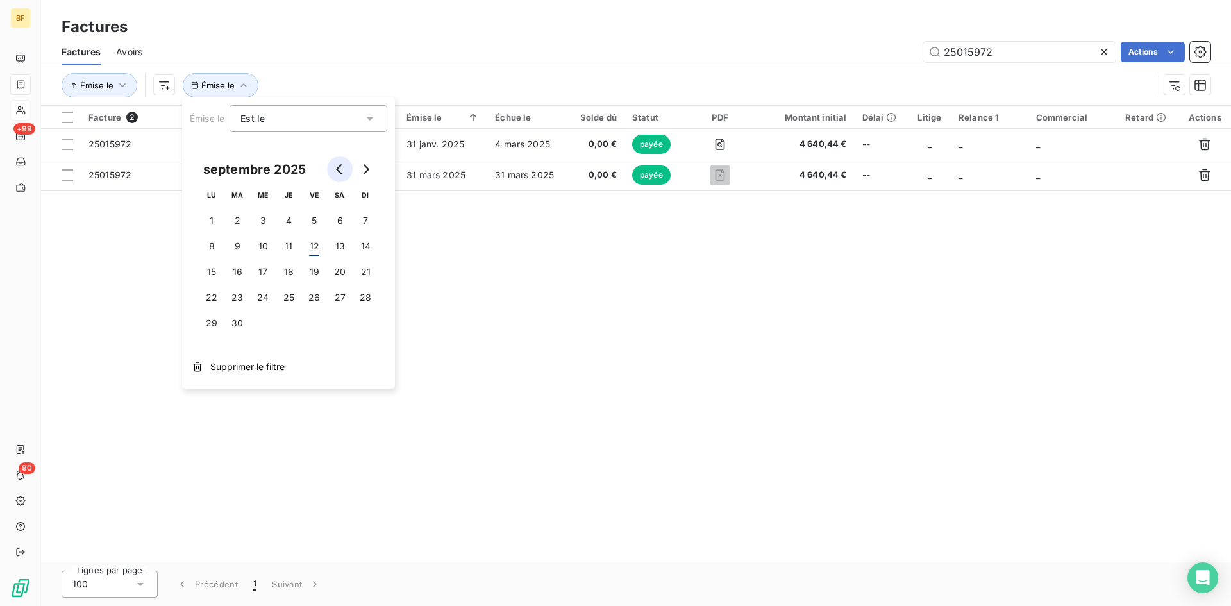
click at [332, 170] on button "Go to previous month" at bounding box center [340, 169] width 26 height 26
click at [332, 169] on button "Go to previous month" at bounding box center [340, 169] width 26 height 26
click at [201, 349] on button "30" at bounding box center [212, 349] width 26 height 26
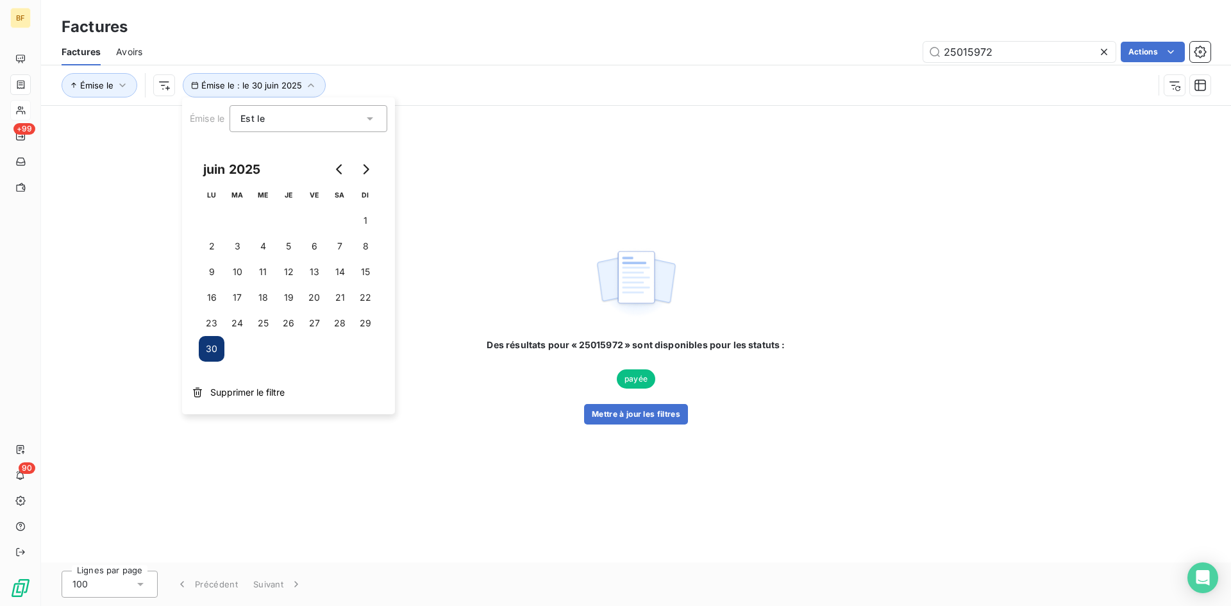
click at [562, 76] on div "Émise le Émise le : le 30 juin 2025" at bounding box center [608, 85] width 1092 height 24
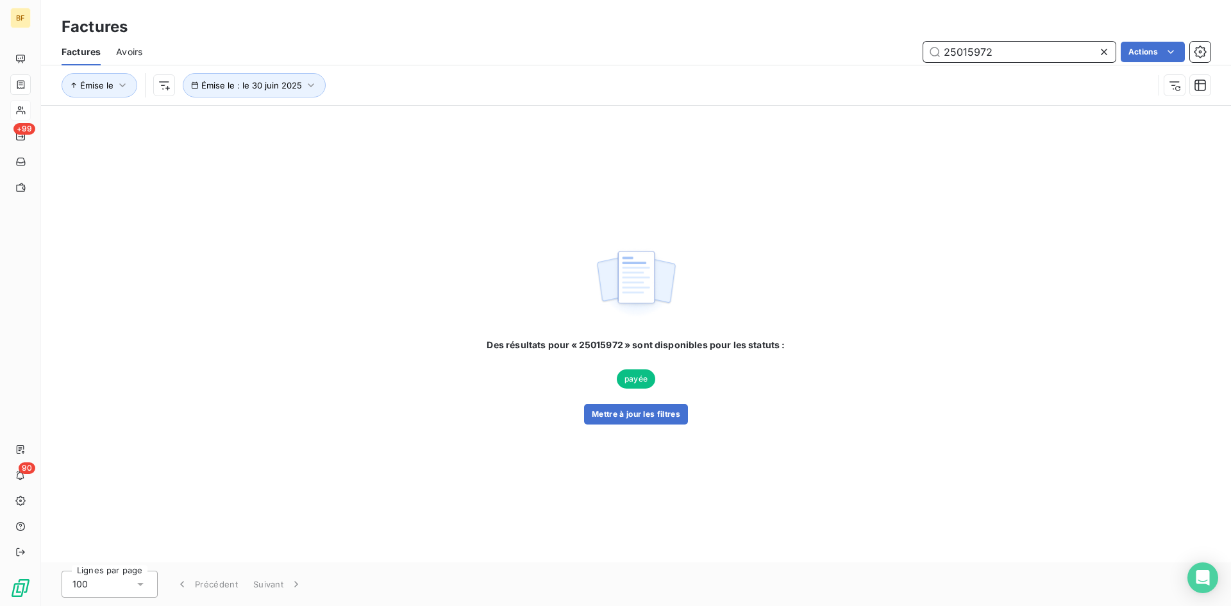
drag, startPoint x: 1001, startPoint y: 54, endPoint x: 831, endPoint y: 56, distance: 169.3
click at [831, 56] on div "25015972 Actions" at bounding box center [684, 52] width 1053 height 21
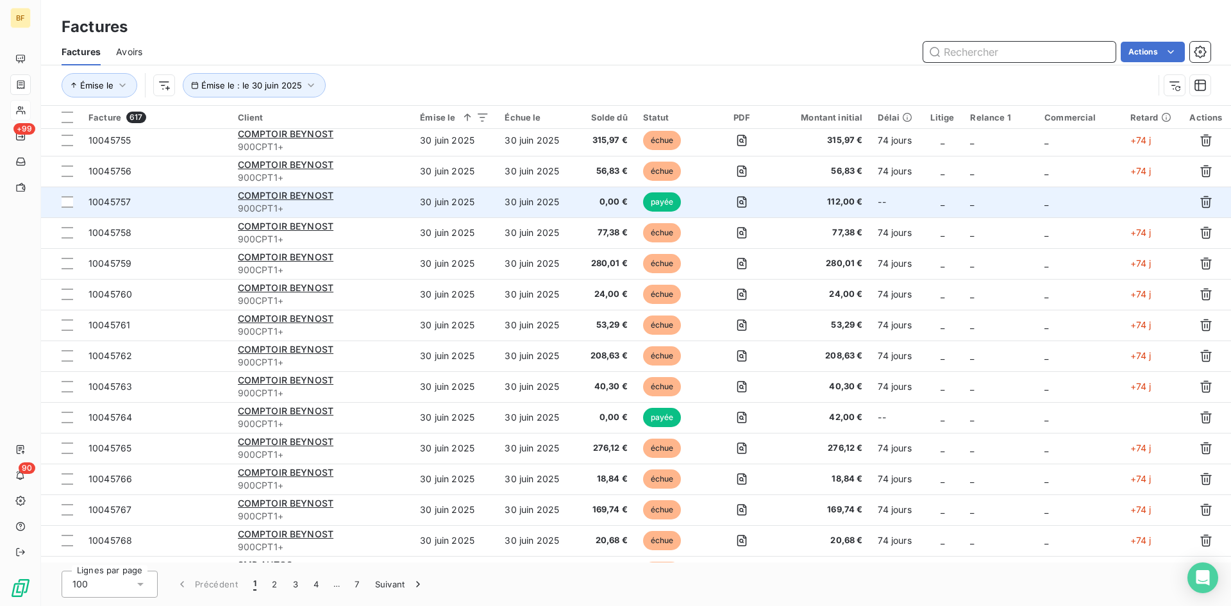
scroll to position [16, 0]
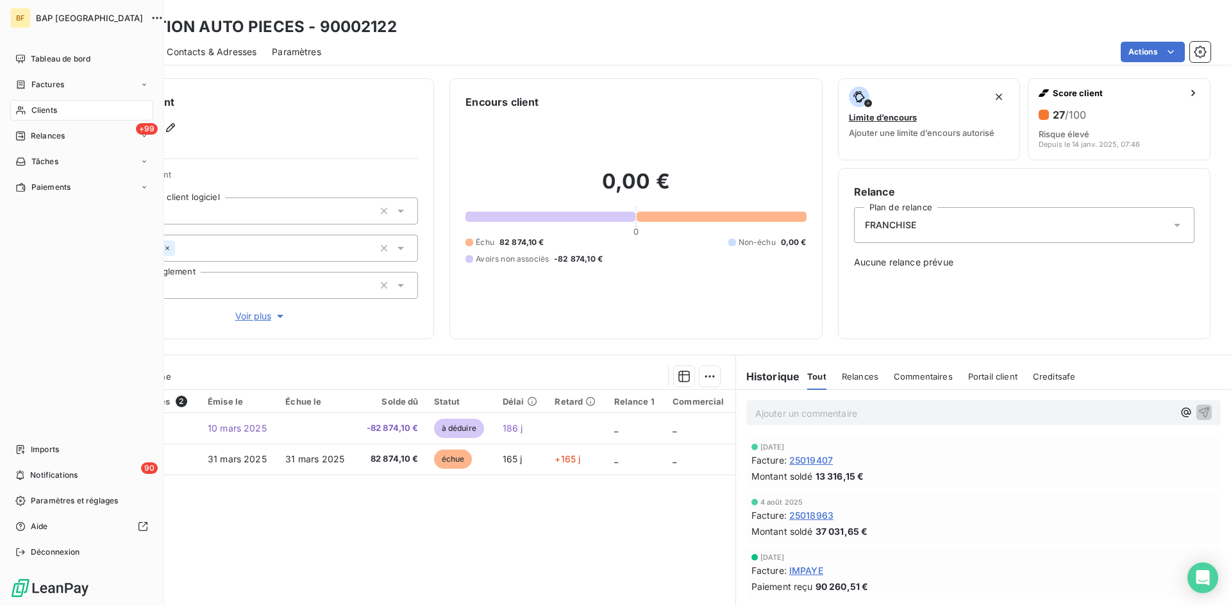
click at [53, 106] on span "Clients" at bounding box center [44, 110] width 26 height 12
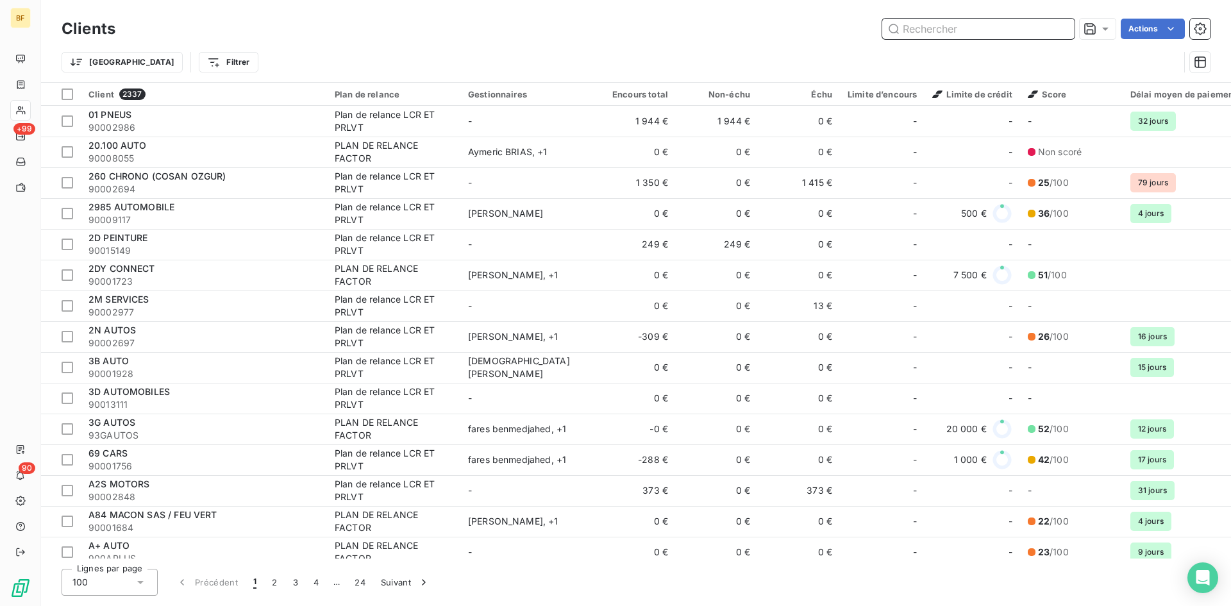
click at [964, 31] on input "text" at bounding box center [978, 29] width 192 height 21
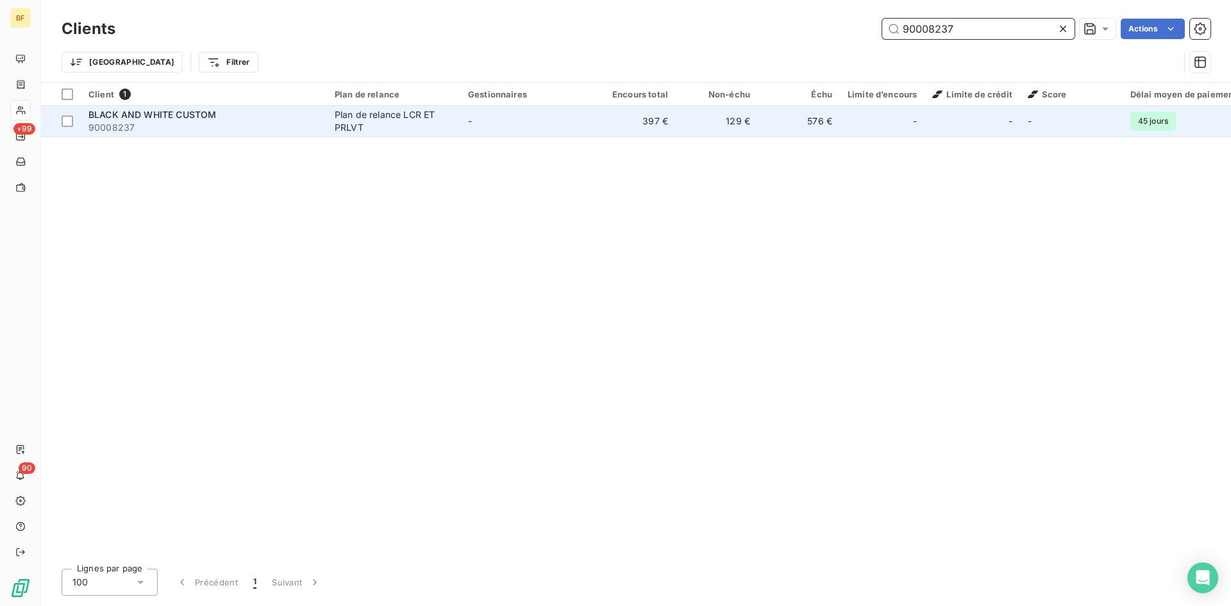
type input "90008237"
click at [192, 121] on span "90008237" at bounding box center [203, 127] width 231 height 13
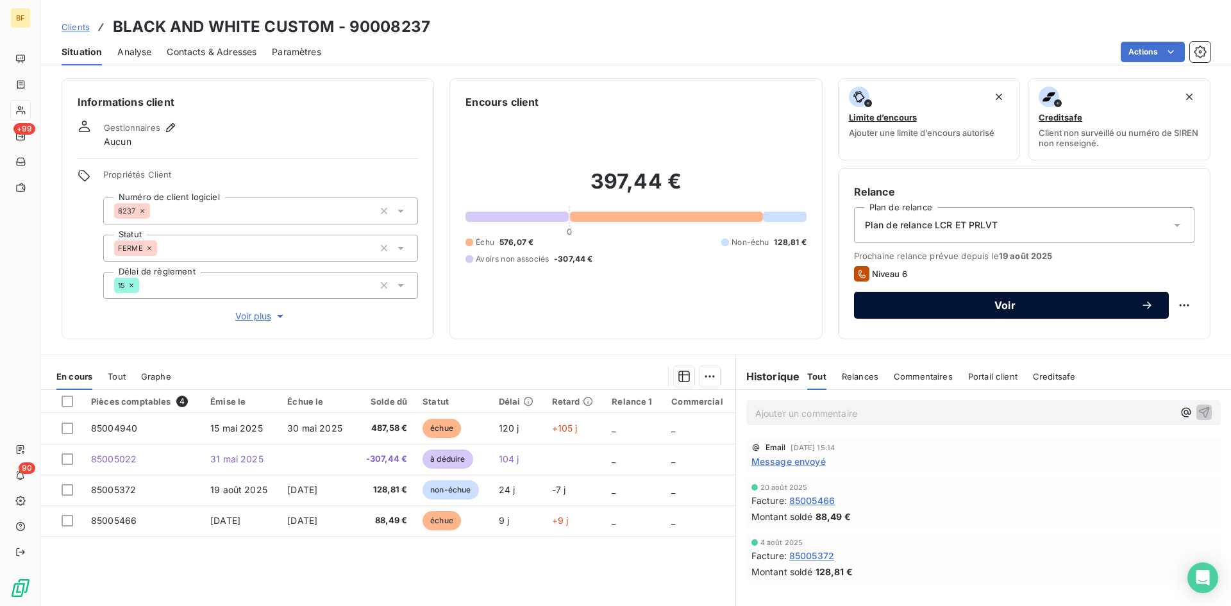
click at [987, 303] on span "Voir" at bounding box center [1004, 305] width 271 height 10
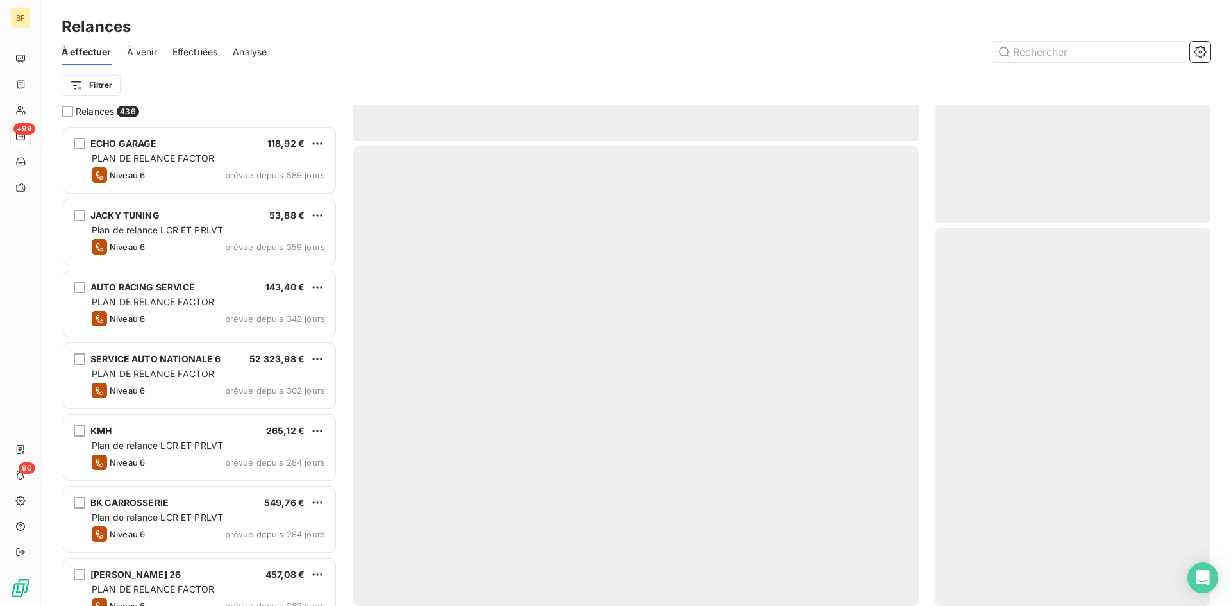
scroll to position [471, 266]
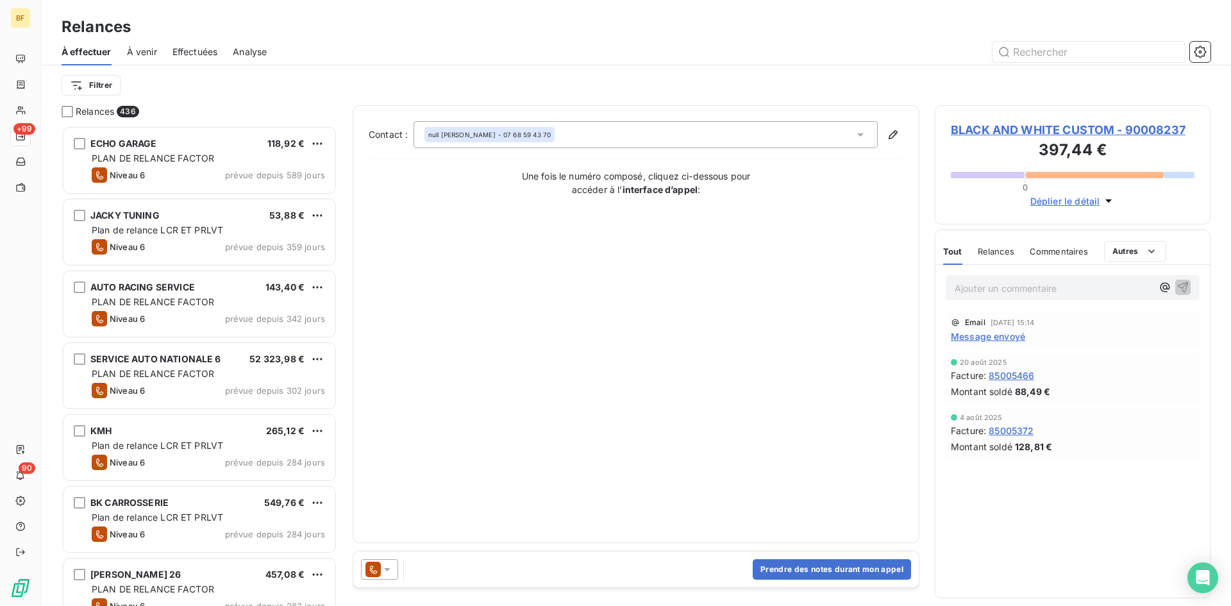
click at [386, 572] on icon at bounding box center [387, 569] width 13 height 13
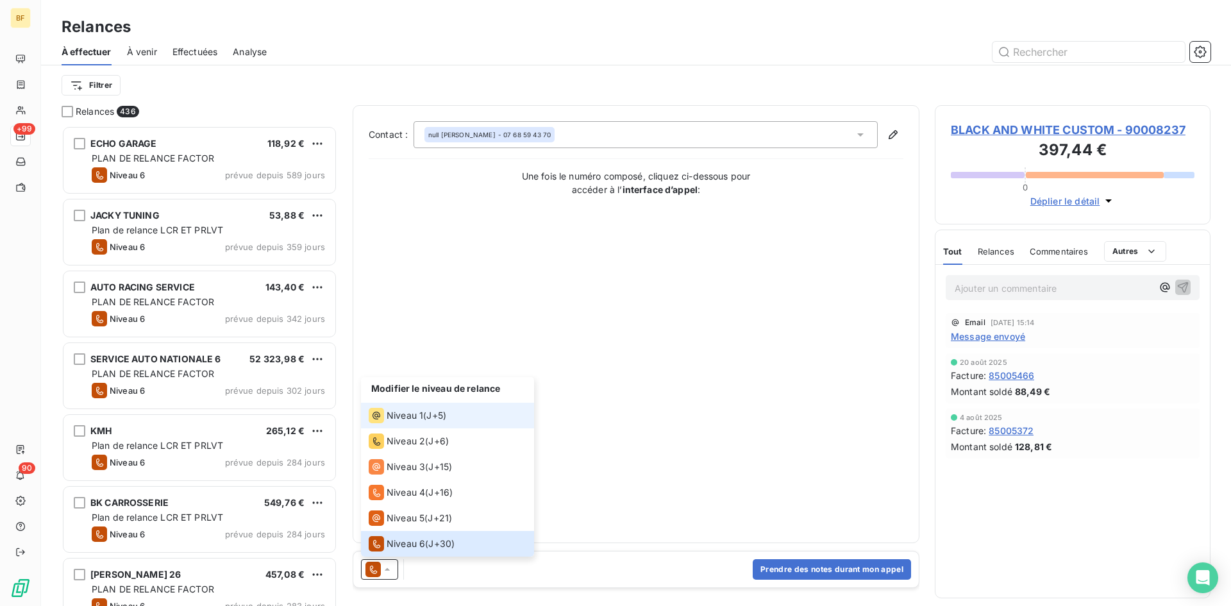
click at [408, 422] on div "Niveau 1" at bounding box center [396, 415] width 54 height 15
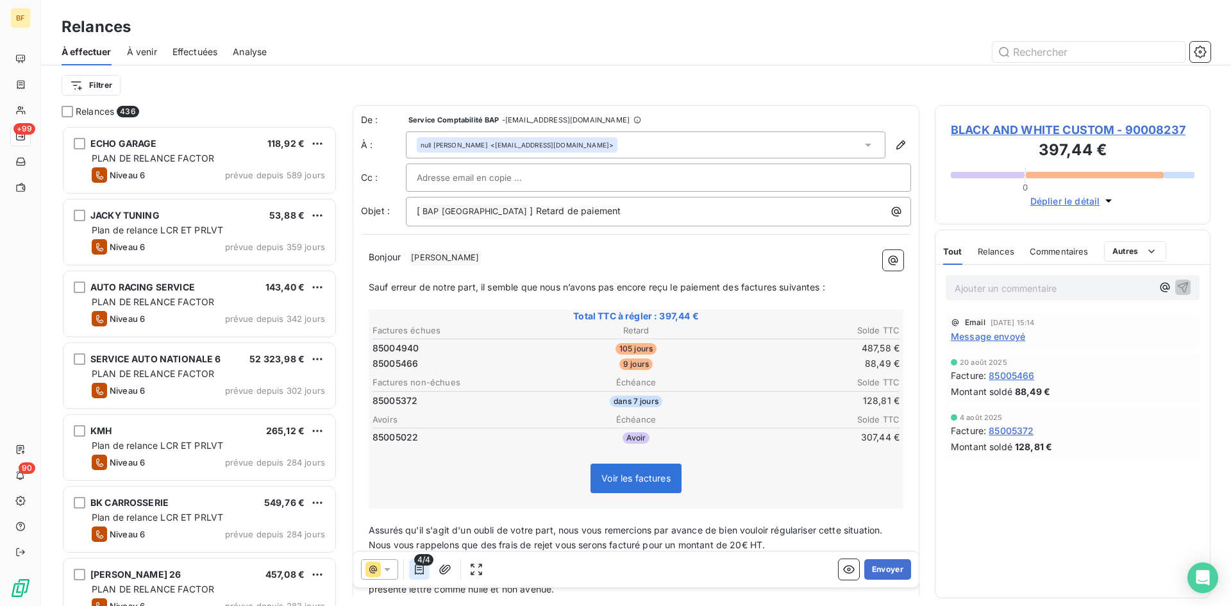
click at [415, 569] on icon "button" at bounding box center [419, 569] width 9 height 10
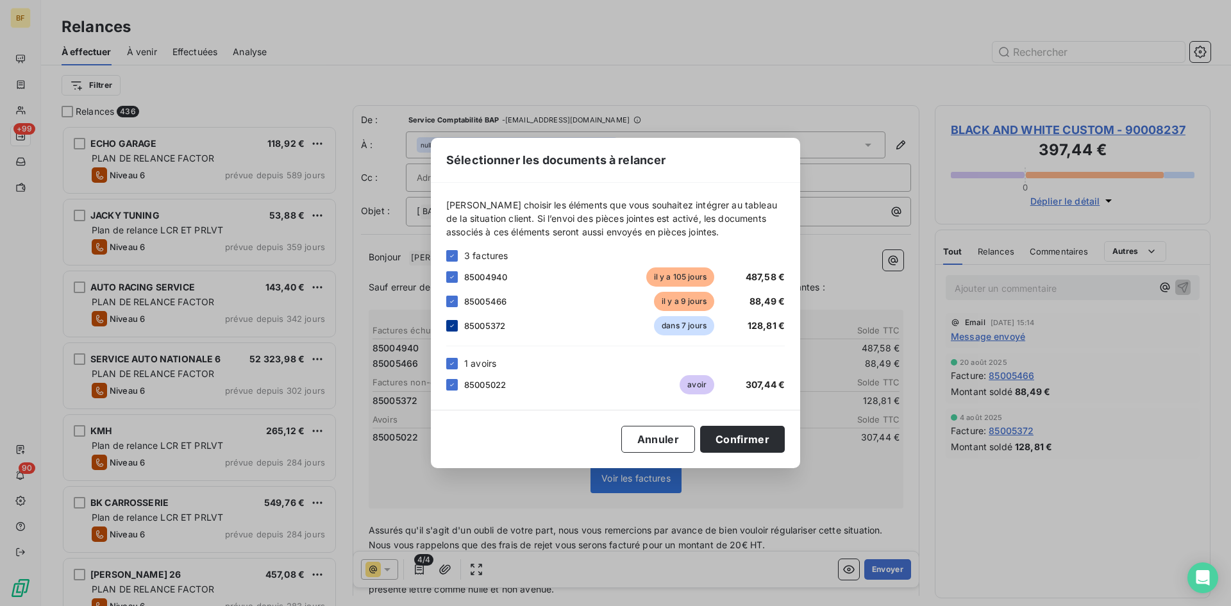
click at [454, 326] on icon at bounding box center [452, 326] width 8 height 8
click at [448, 258] on icon at bounding box center [452, 256] width 8 height 8
click at [453, 257] on icon at bounding box center [452, 256] width 8 height 8
click at [455, 363] on icon at bounding box center [452, 364] width 8 height 8
click at [450, 299] on div at bounding box center [452, 302] width 12 height 12
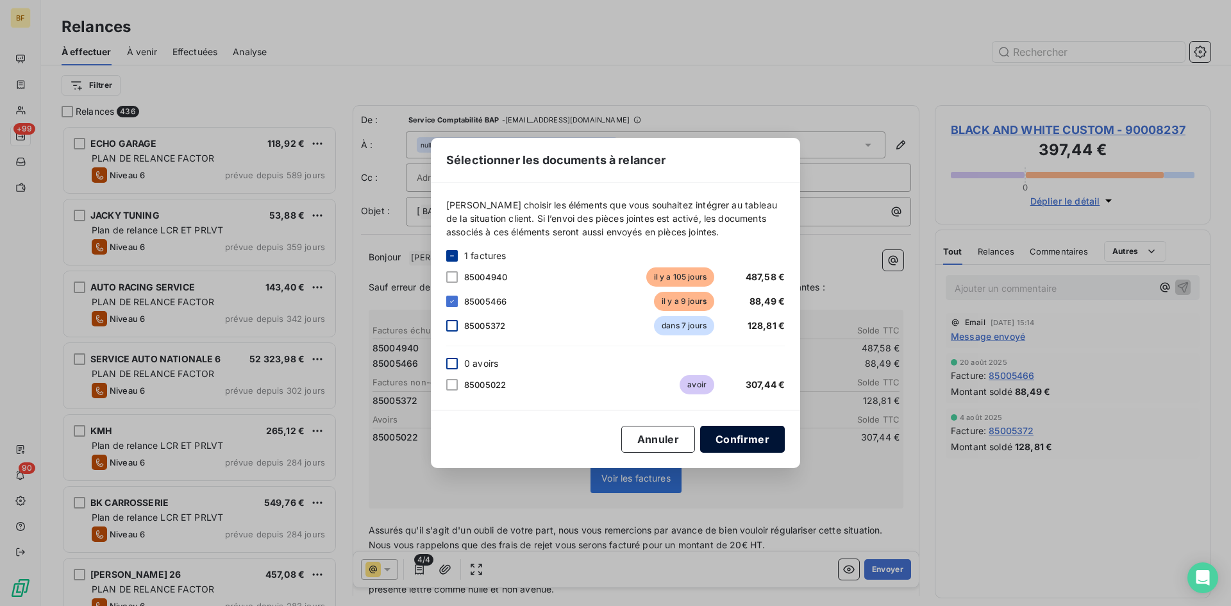
click at [740, 437] on button "Confirmer" at bounding box center [742, 439] width 85 height 27
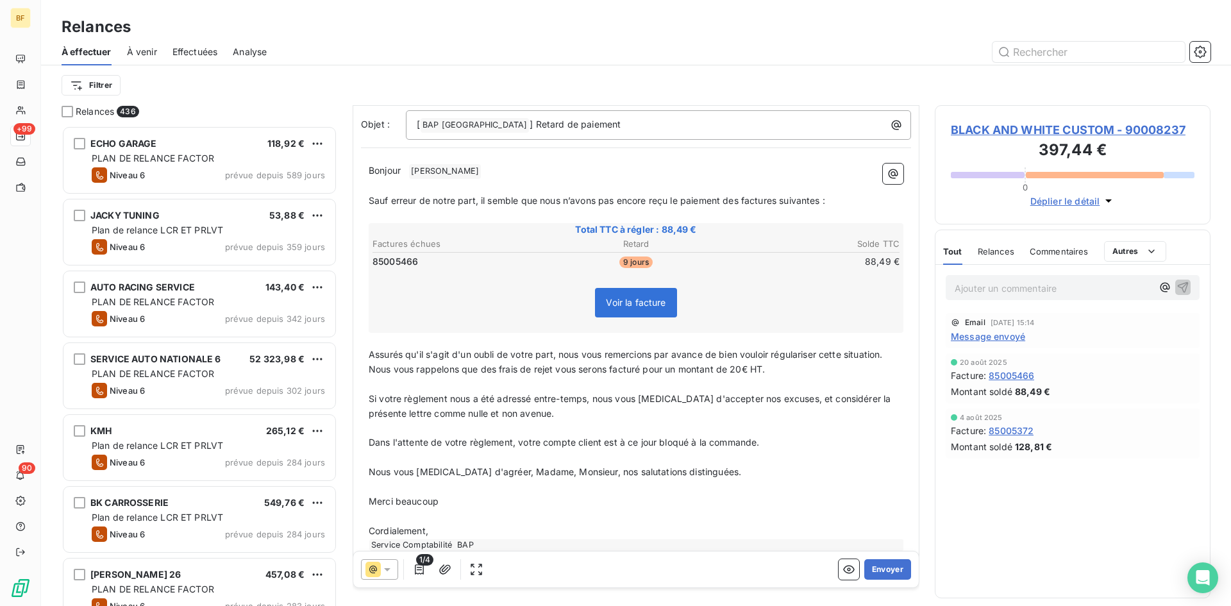
scroll to position [111, 0]
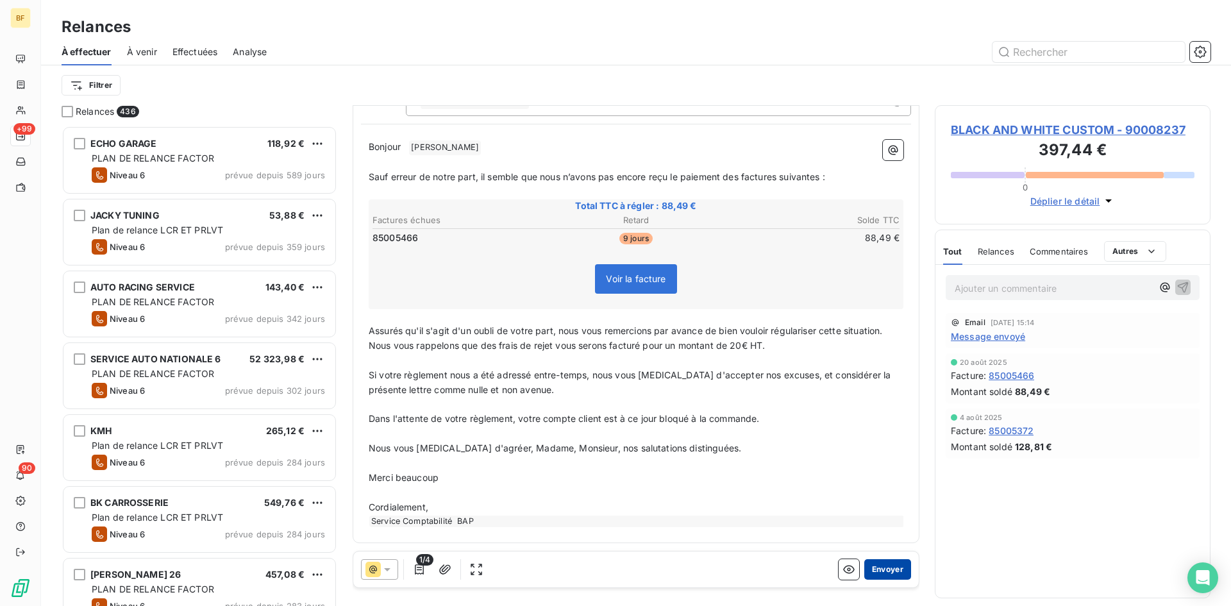
click at [894, 567] on button "Envoyer" at bounding box center [887, 569] width 47 height 21
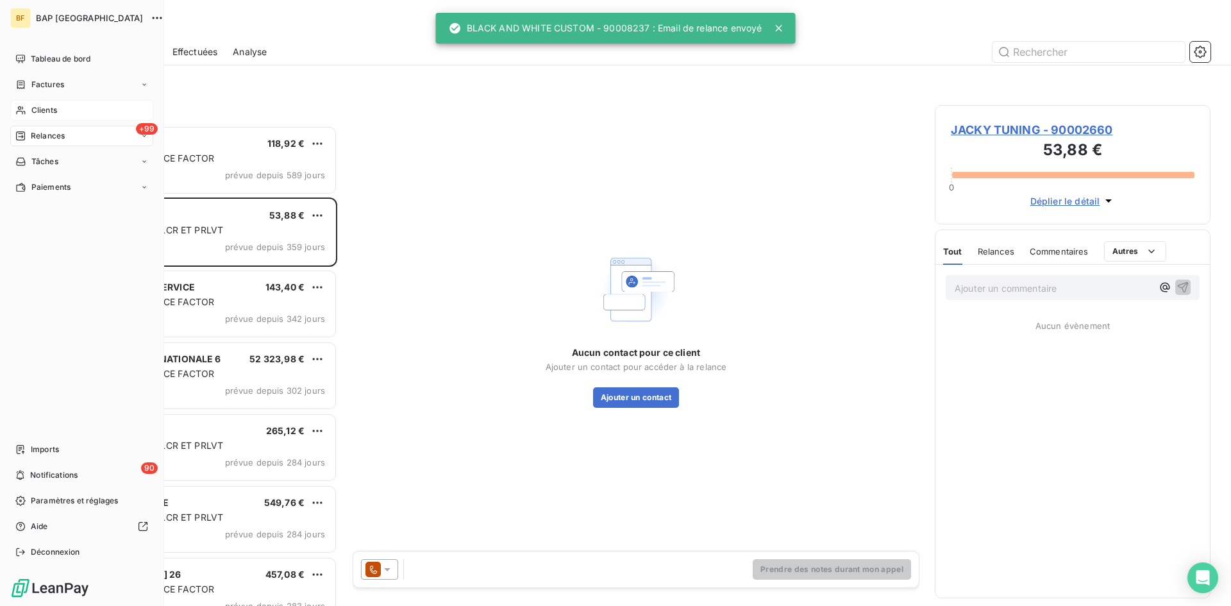
click at [35, 110] on span "Clients" at bounding box center [44, 110] width 26 height 12
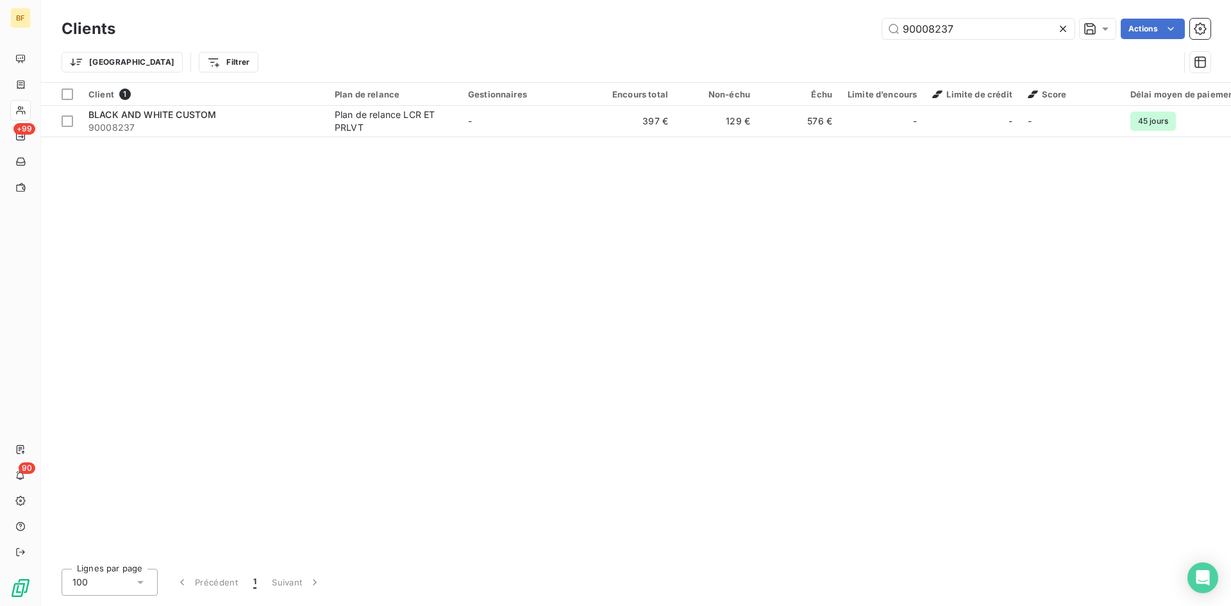
drag, startPoint x: 960, startPoint y: 29, endPoint x: 661, endPoint y: -2, distance: 301.0
click at [661, 0] on html "BF +99 90 Clients 90008237 Actions Trier Filtrer Client 1 Plan de relance Gesti…" at bounding box center [615, 303] width 1231 height 606
type input "majeur"
click at [201, 104] on th "Client 1" at bounding box center [204, 94] width 246 height 23
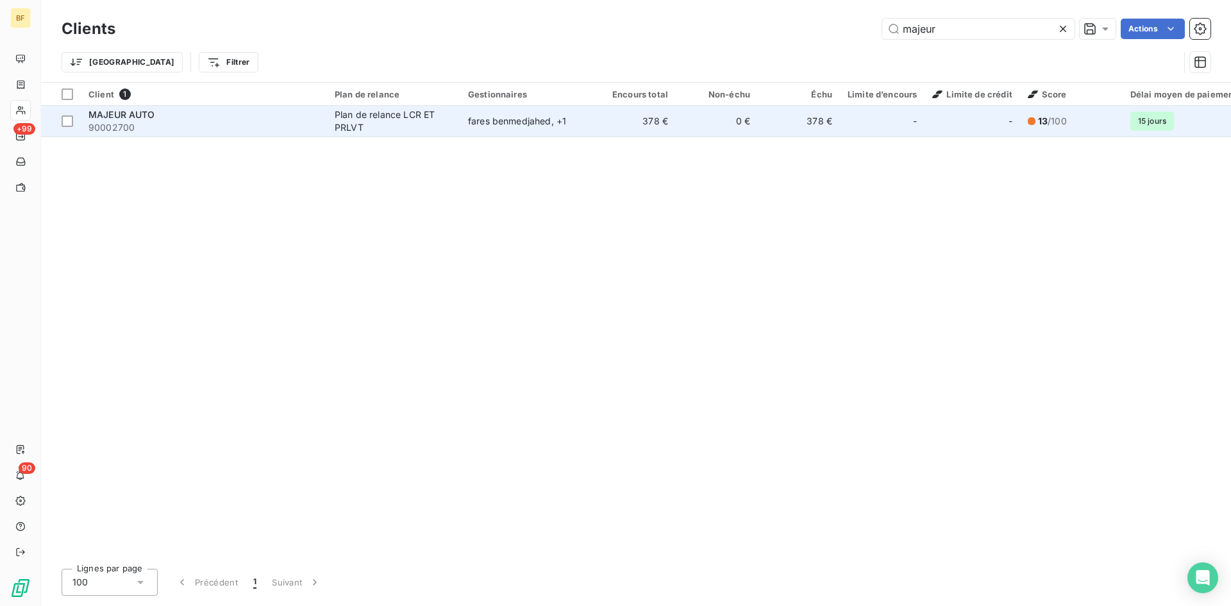
click at [207, 126] on span "90002700" at bounding box center [203, 127] width 231 height 13
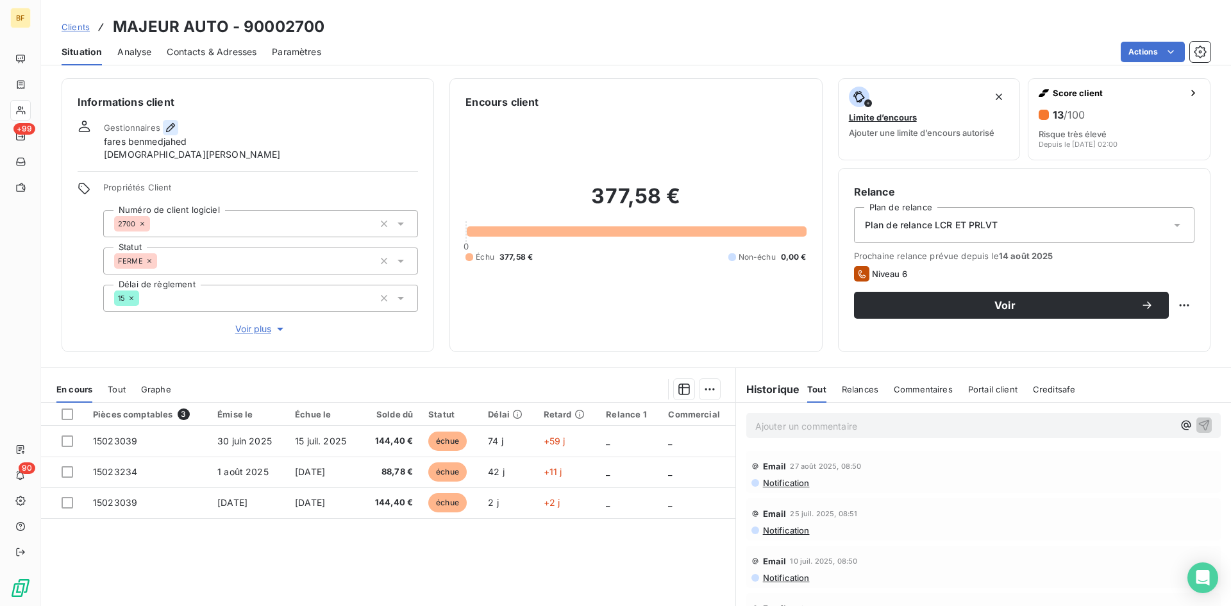
click at [165, 124] on icon "button" at bounding box center [170, 127] width 13 height 13
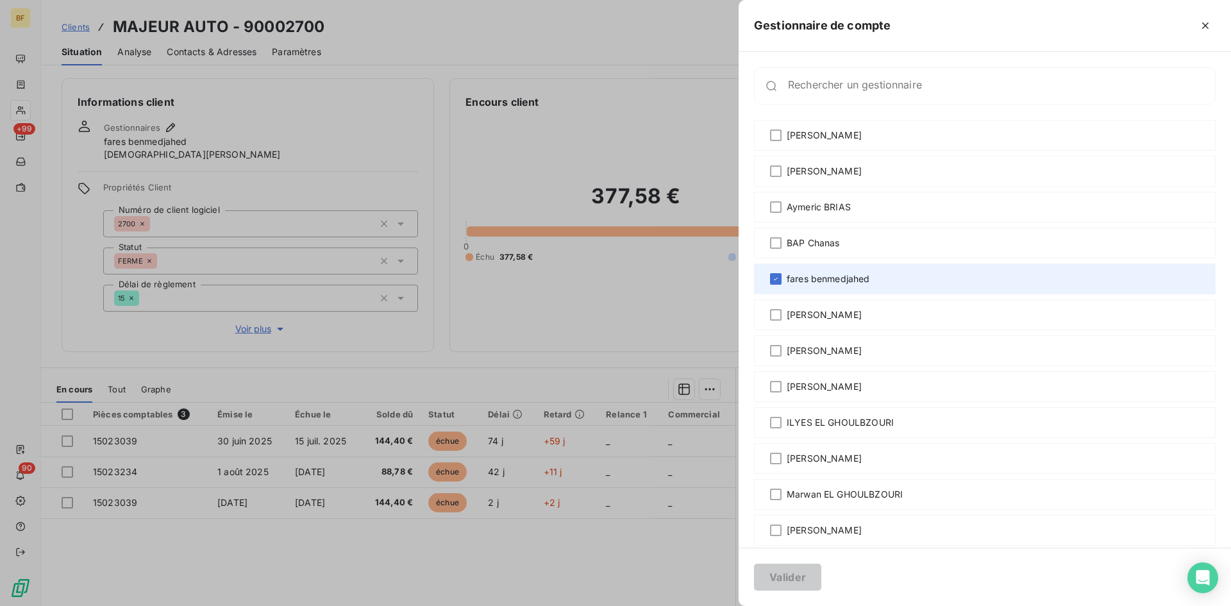
click at [769, 277] on div "fares benmedjahed" at bounding box center [985, 278] width 462 height 31
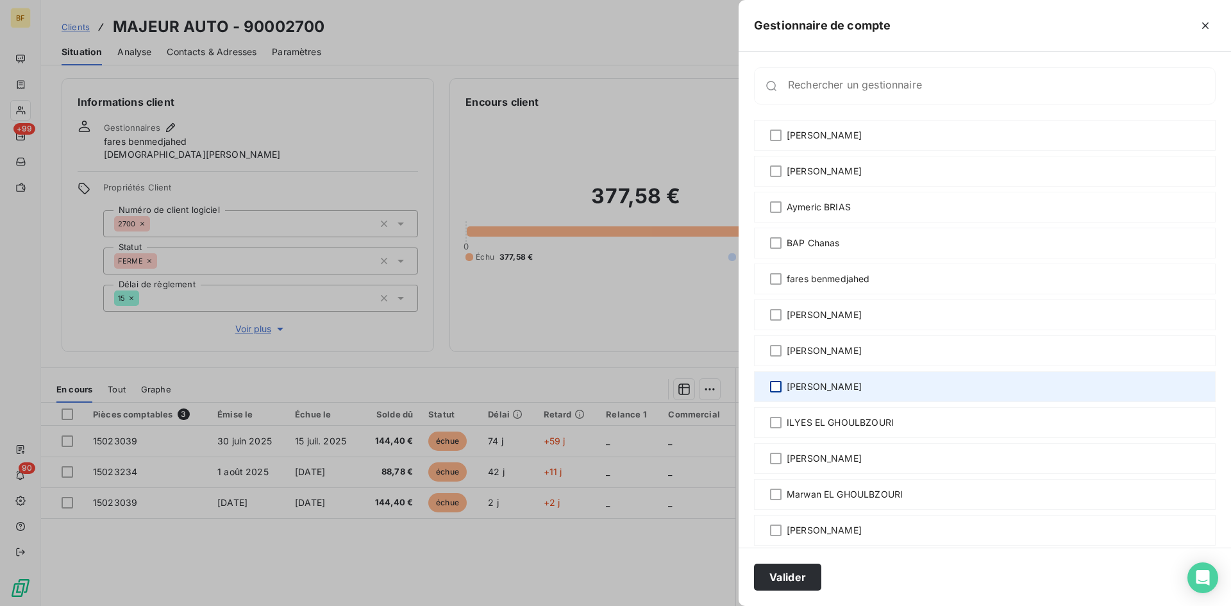
click at [776, 387] on div at bounding box center [776, 387] width 12 height 12
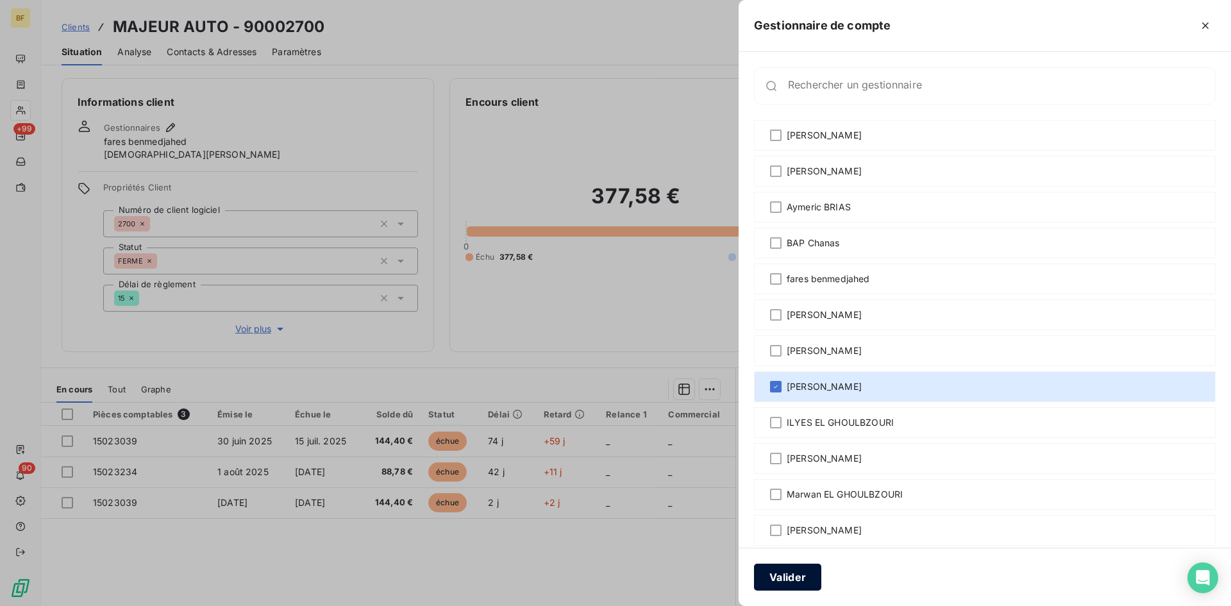
click at [787, 583] on button "Valider" at bounding box center [787, 576] width 67 height 27
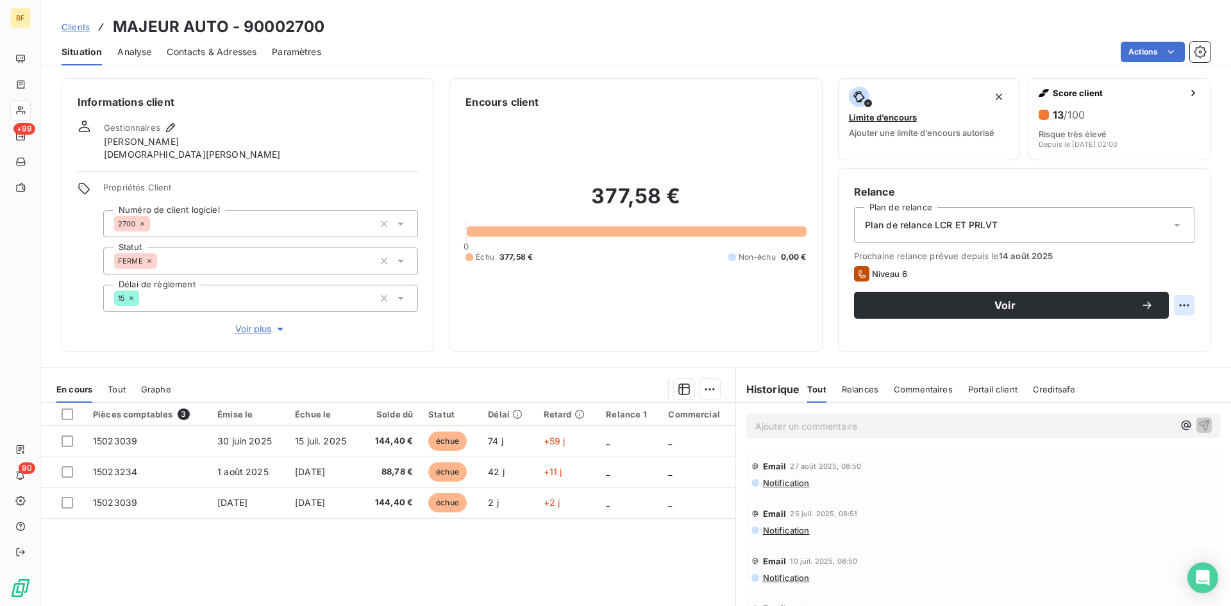
click at [1171, 301] on html "BF +99 90 Clients MAJEUR AUTO - 90002700 Situation Analyse Contacts & Adresses …" at bounding box center [615, 303] width 1231 height 606
click at [1080, 302] on html "BF +99 90 Clients MAJEUR AUTO - 90002700 Situation Analyse Contacts & Adresses …" at bounding box center [615, 303] width 1231 height 606
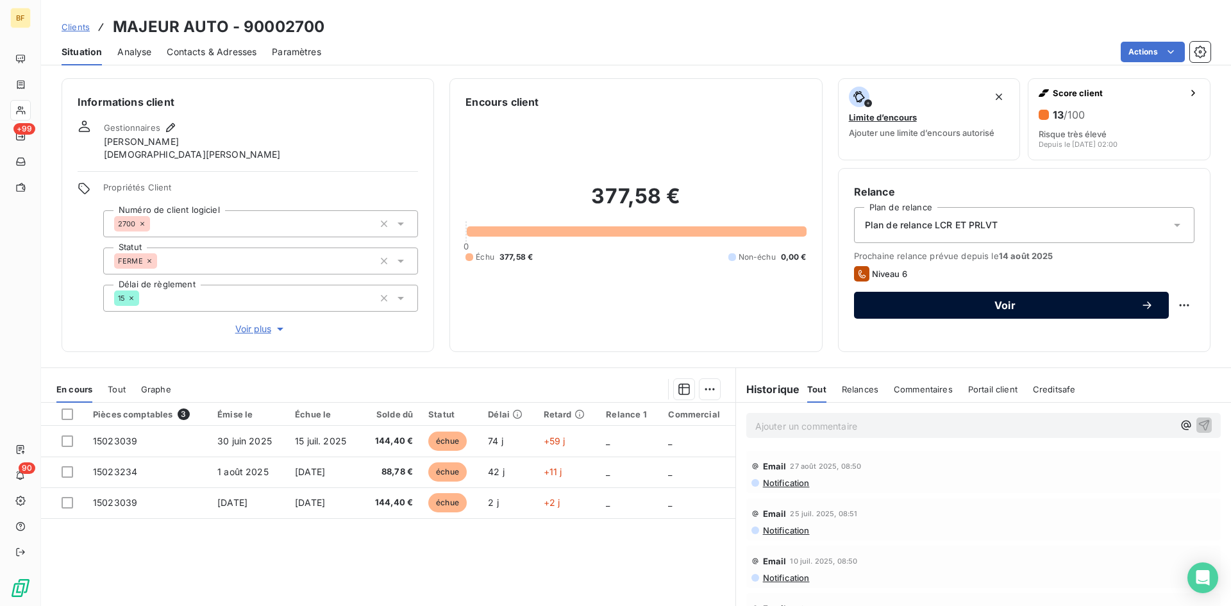
click at [869, 301] on span "Voir" at bounding box center [1004, 305] width 271 height 10
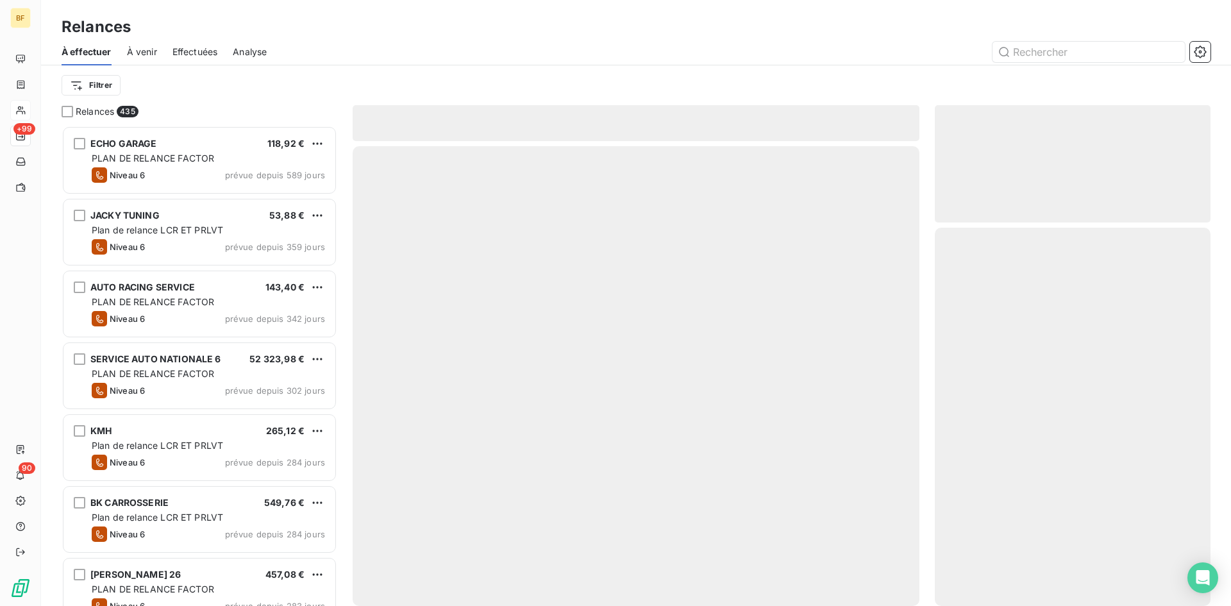
scroll to position [471, 266]
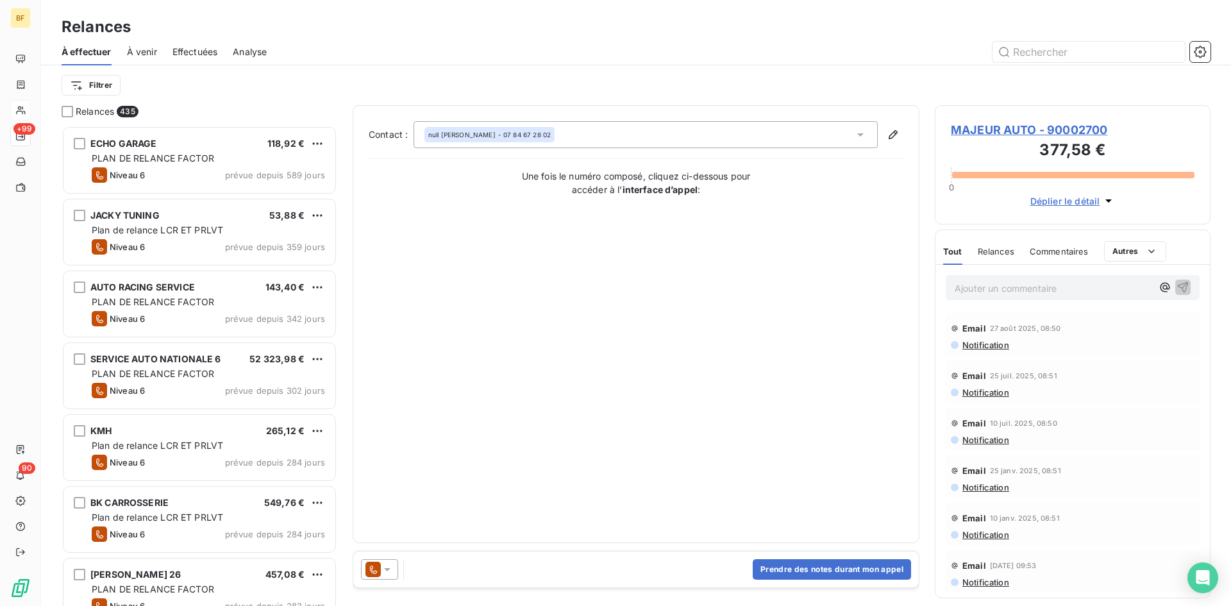
click at [379, 572] on icon at bounding box center [372, 569] width 15 height 15
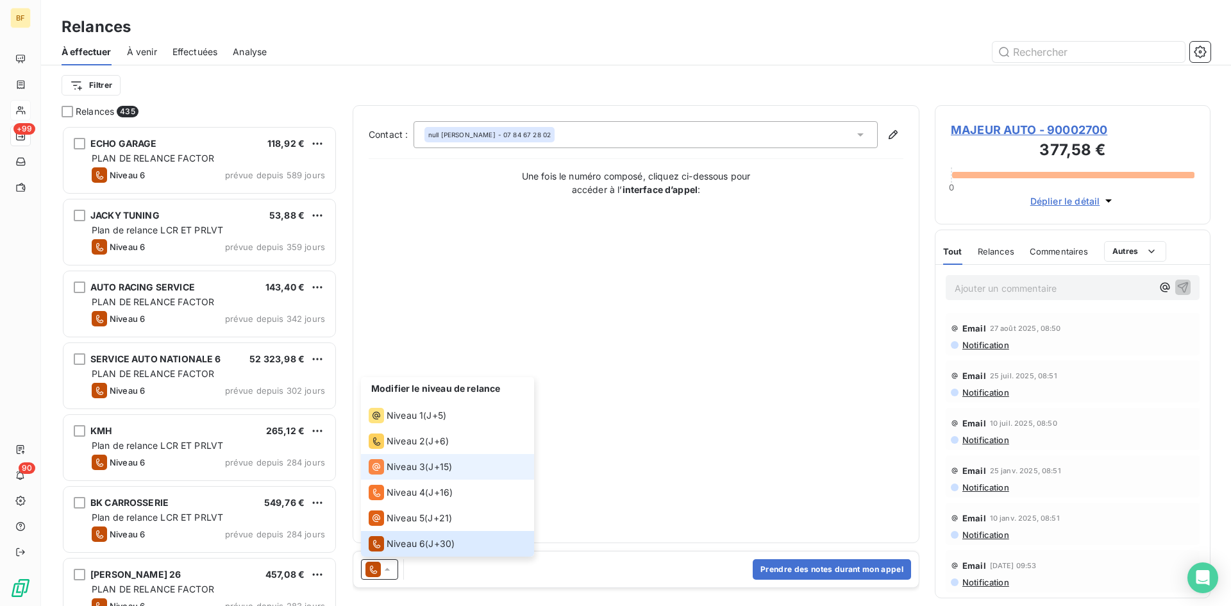
click at [401, 474] on div "Niveau 3" at bounding box center [397, 466] width 56 height 15
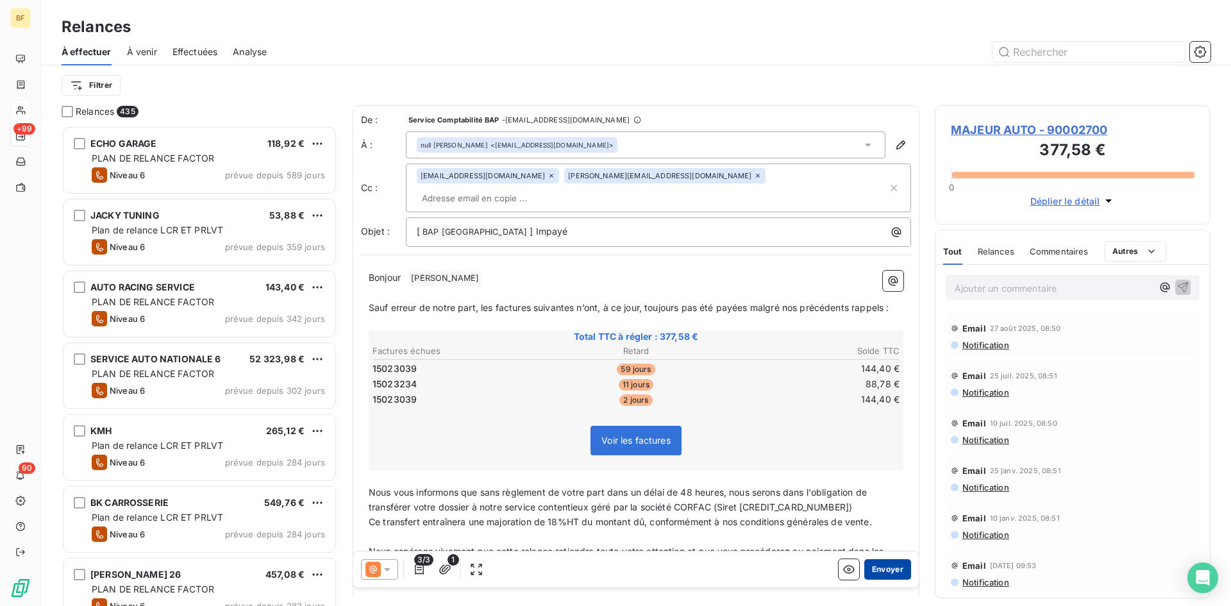
click at [876, 569] on button "Envoyer" at bounding box center [887, 569] width 47 height 21
